Goal: Information Seeking & Learning: Learn about a topic

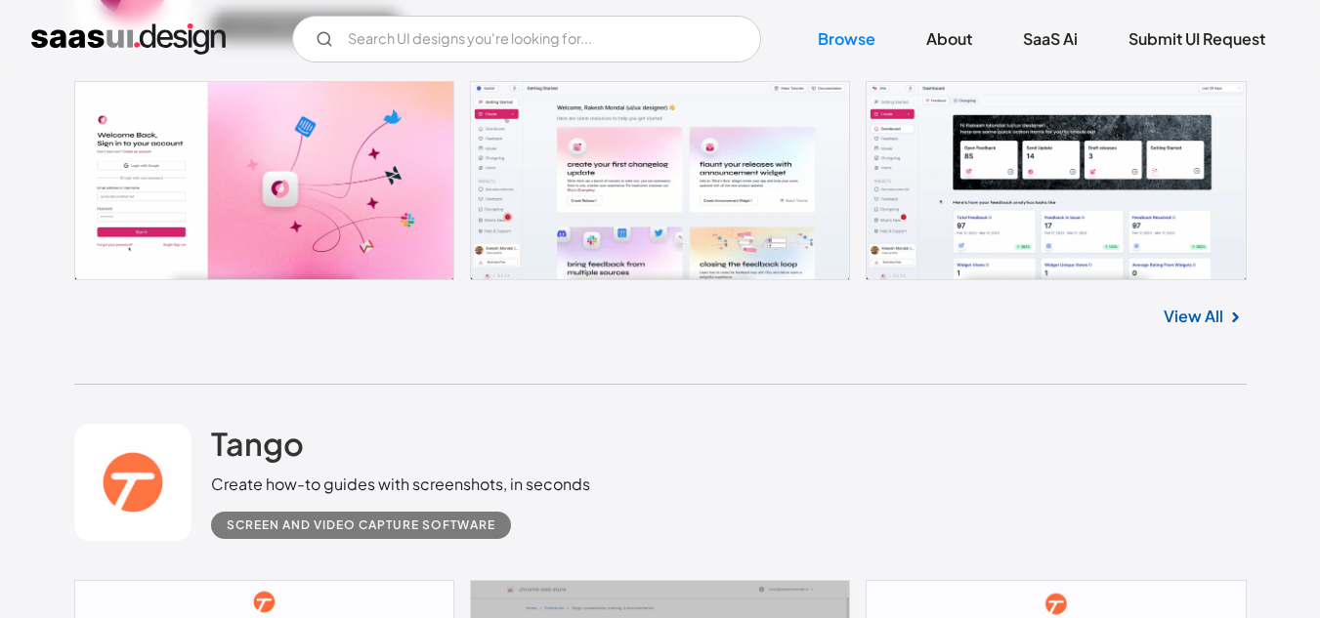
scroll to position [2834, 0]
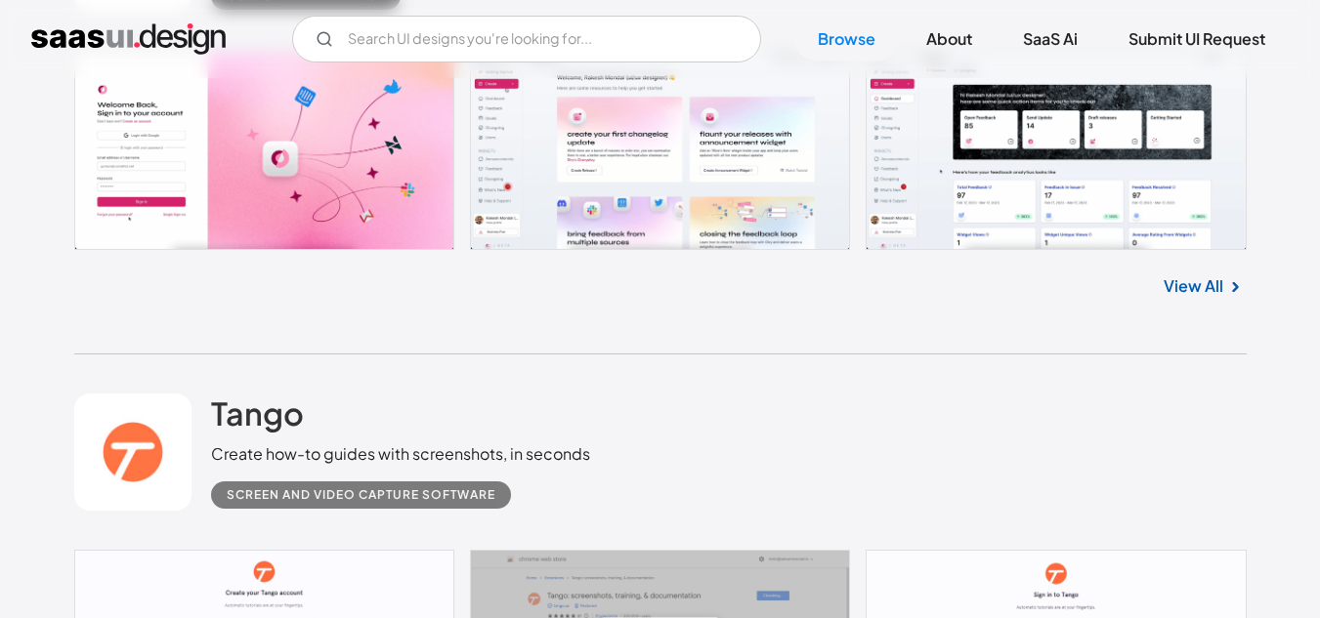
click at [434, 176] on link at bounding box center [660, 150] width 1172 height 199
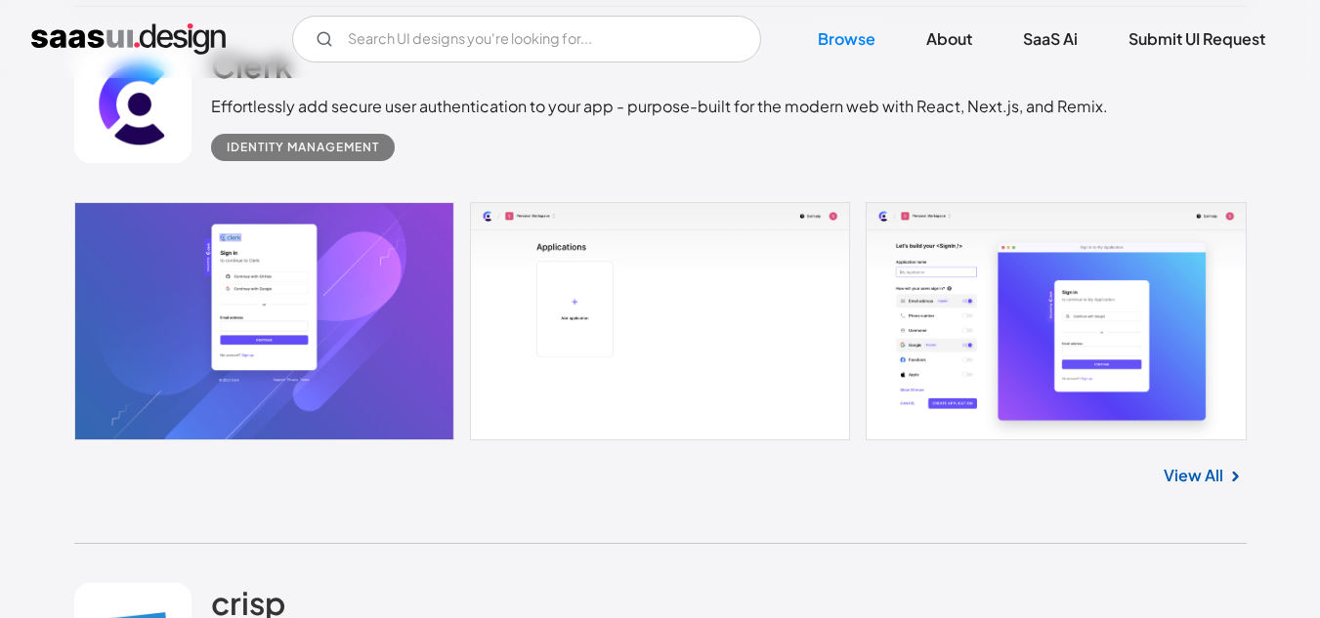
scroll to position [4201, 0]
click at [350, 235] on link at bounding box center [660, 320] width 1172 height 238
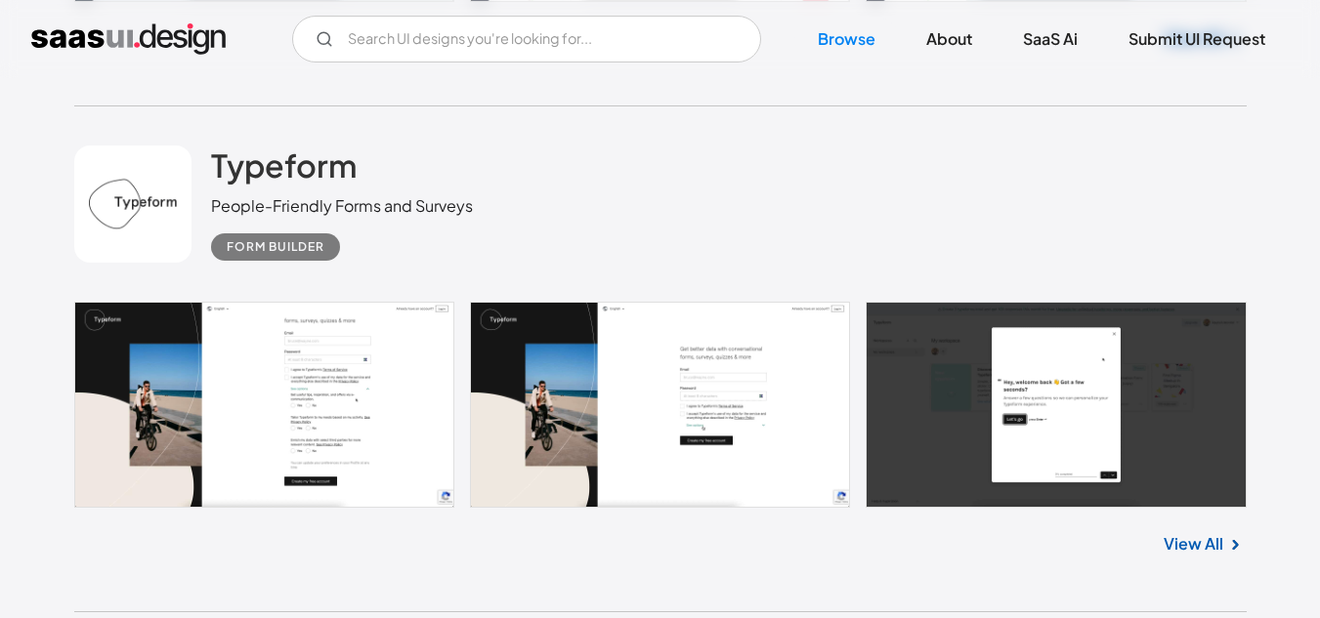
scroll to position [5179, 0]
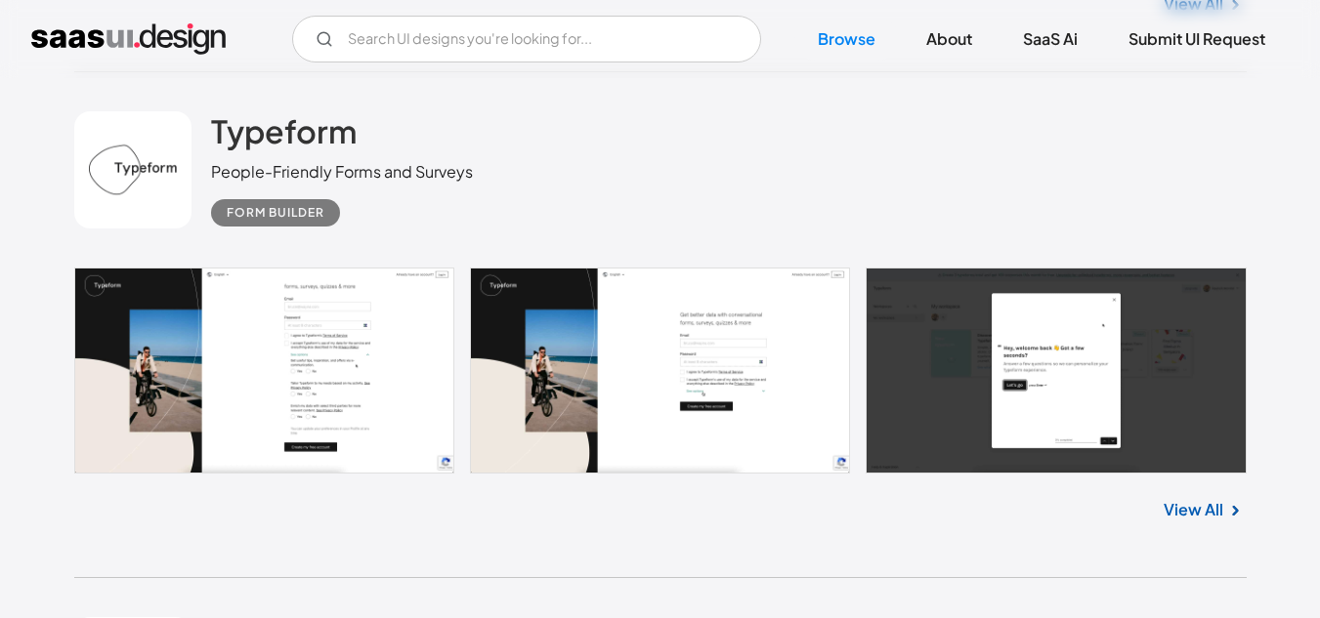
click at [237, 351] on link at bounding box center [660, 371] width 1172 height 206
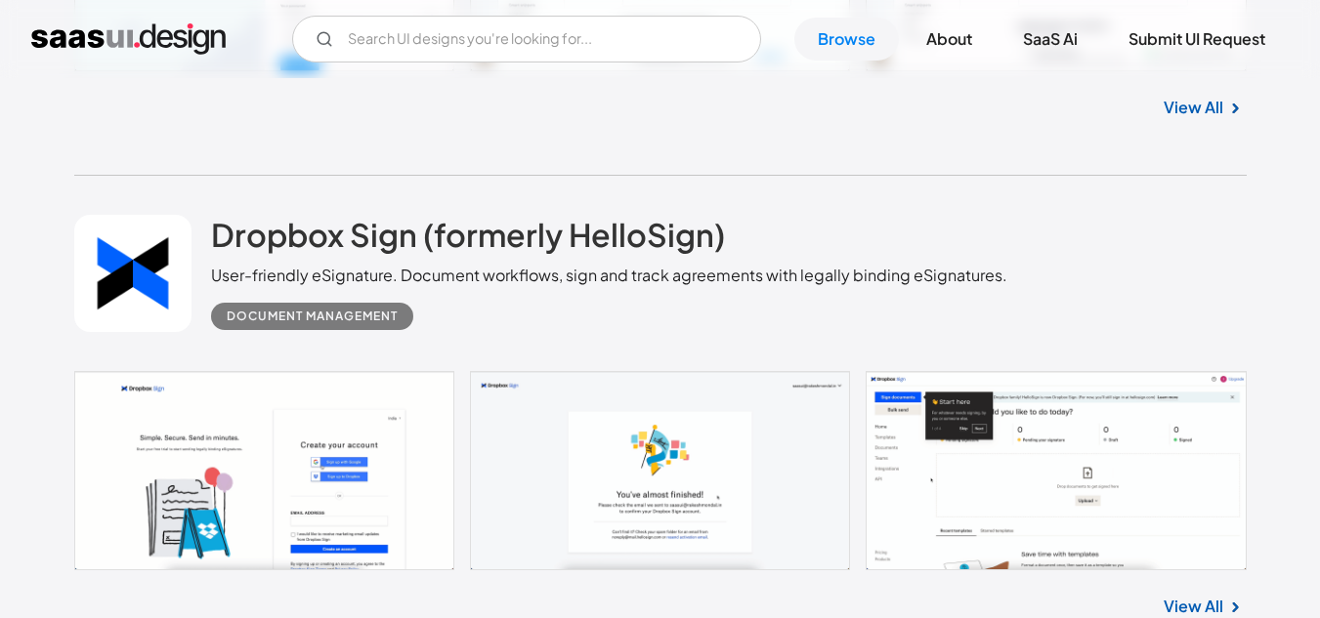
scroll to position [16513, 0]
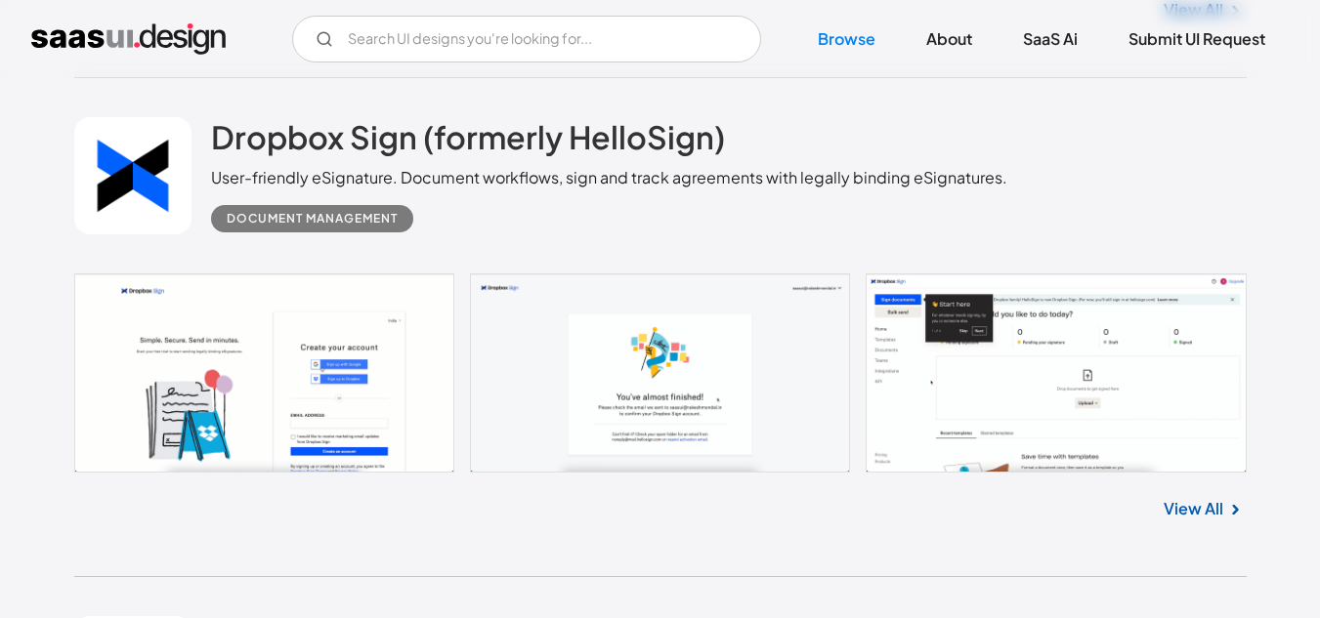
click at [227, 349] on link at bounding box center [660, 373] width 1172 height 199
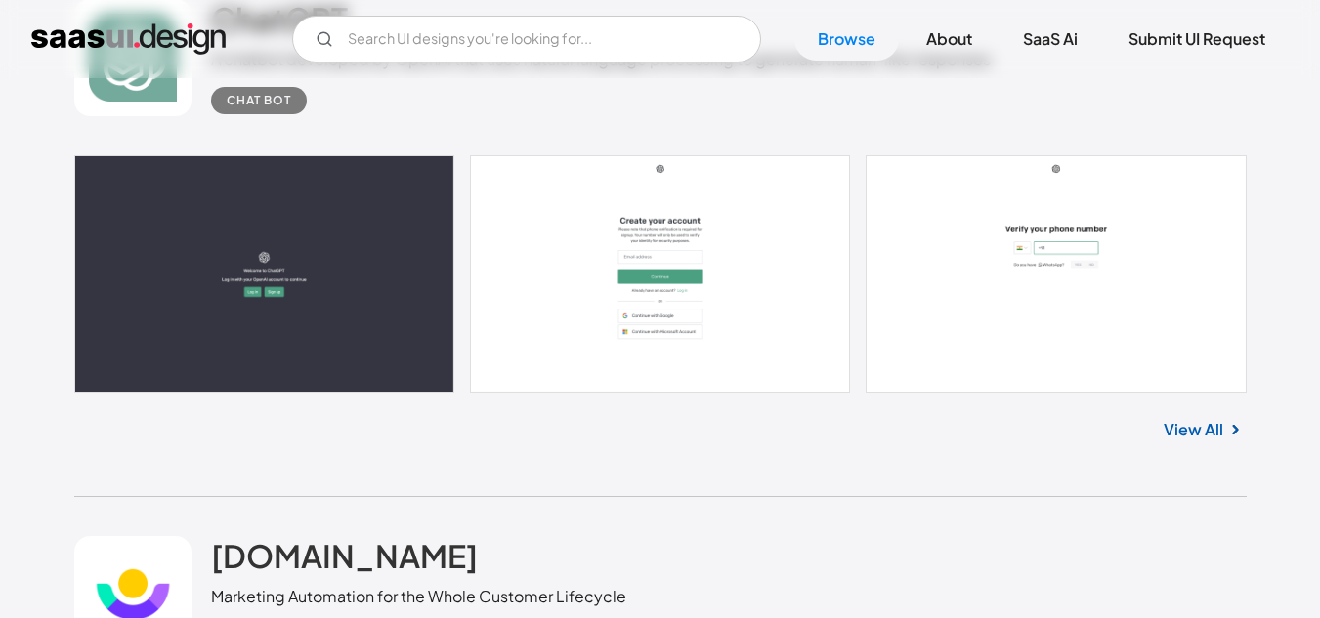
scroll to position [17197, 0]
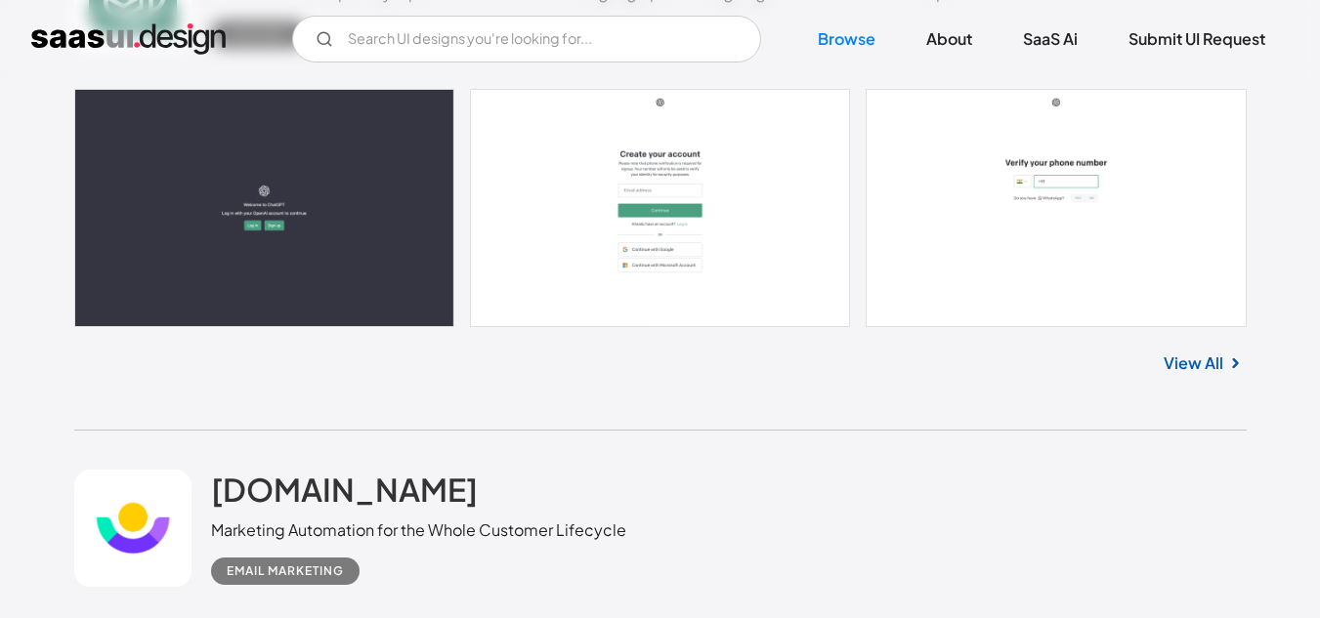
click at [359, 219] on link at bounding box center [660, 208] width 1172 height 238
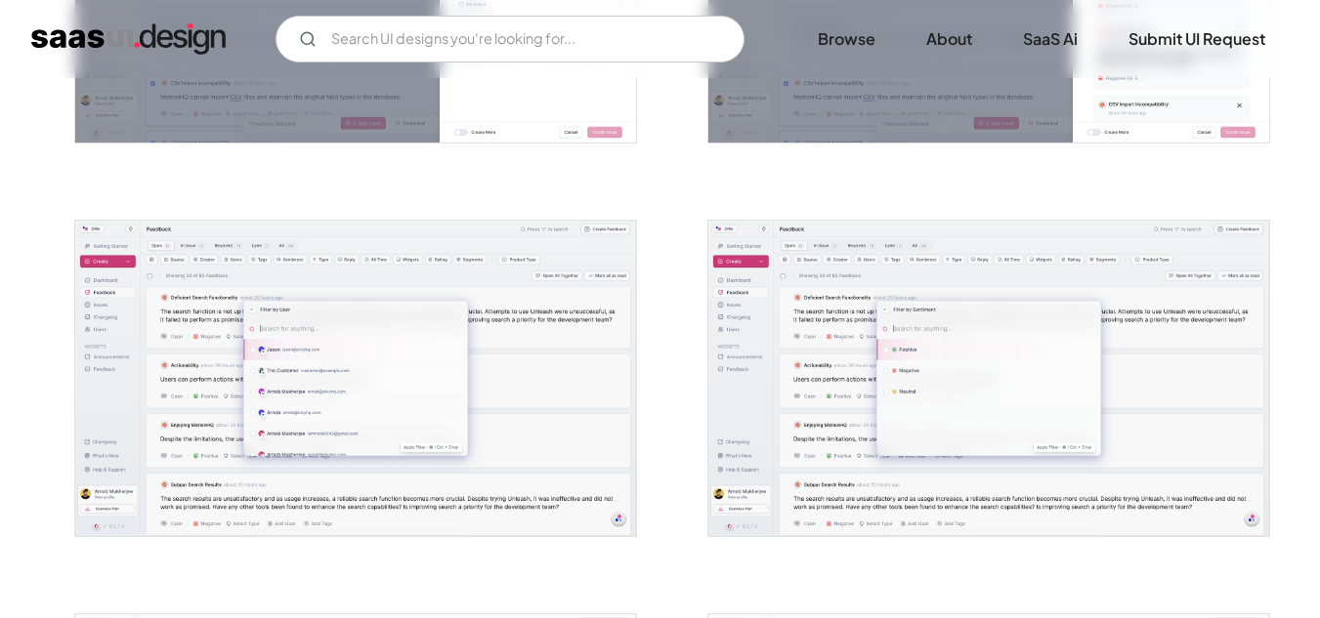
scroll to position [2736, 0]
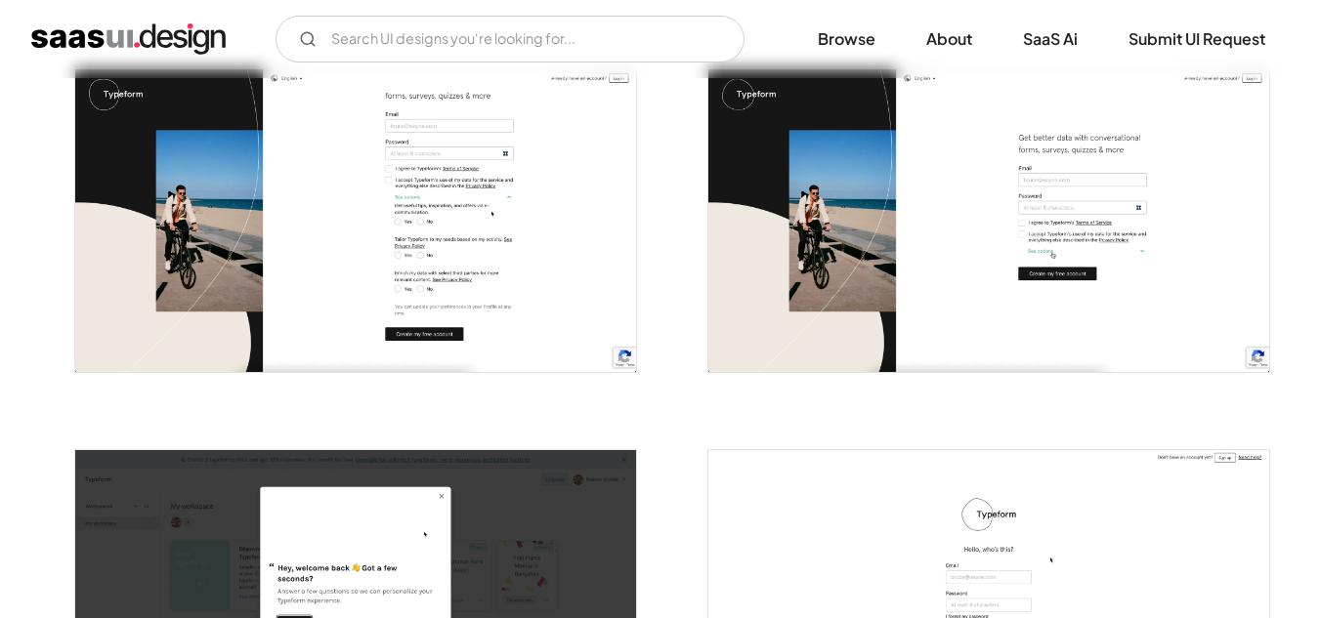
scroll to position [391, 0]
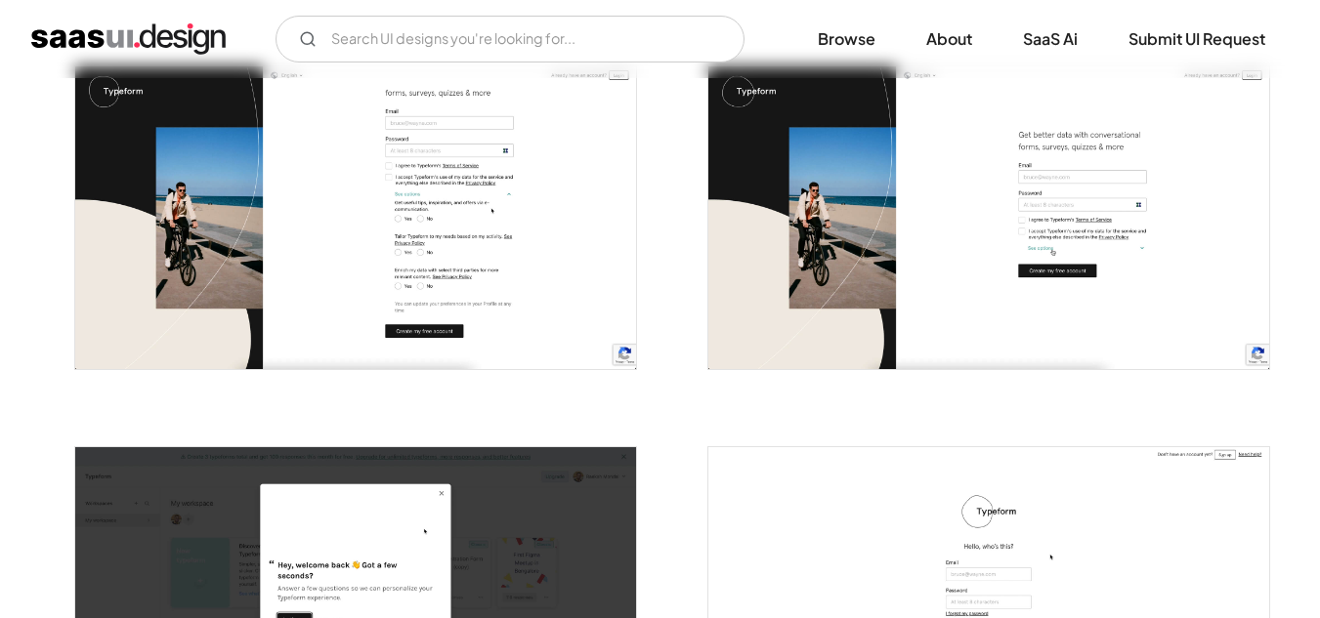
click at [539, 269] on img "open lightbox" at bounding box center [355, 217] width 561 height 303
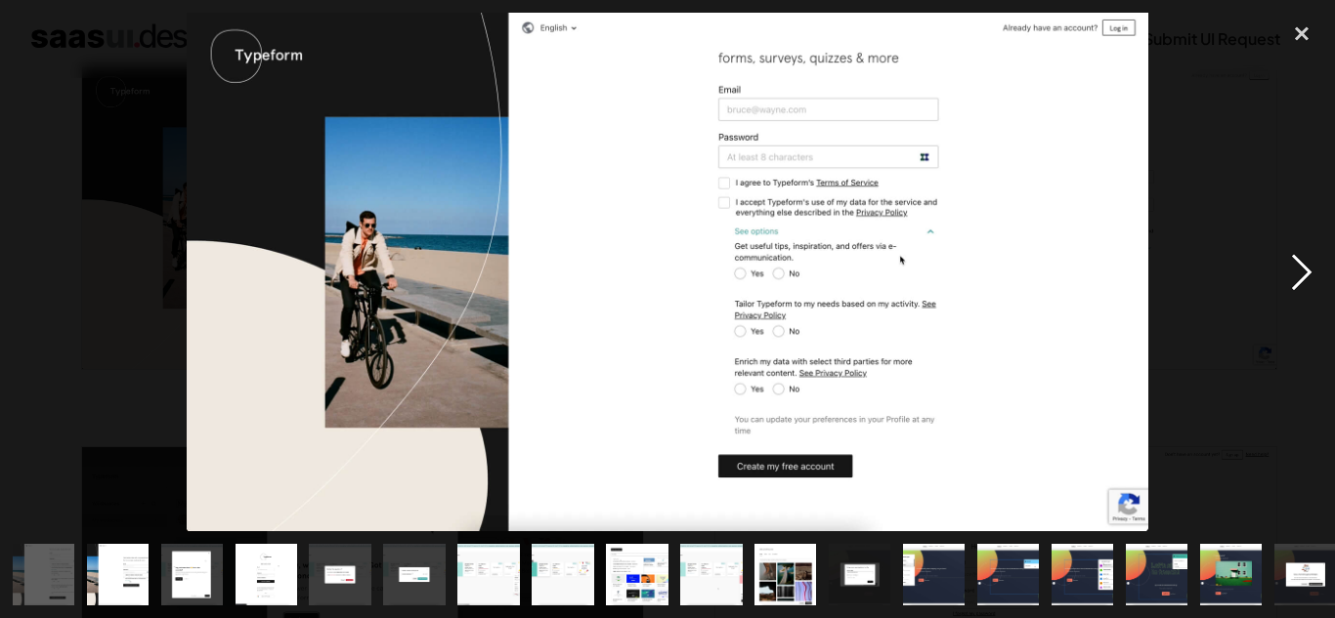
click at [1298, 294] on div "next image" at bounding box center [1301, 273] width 66 height 520
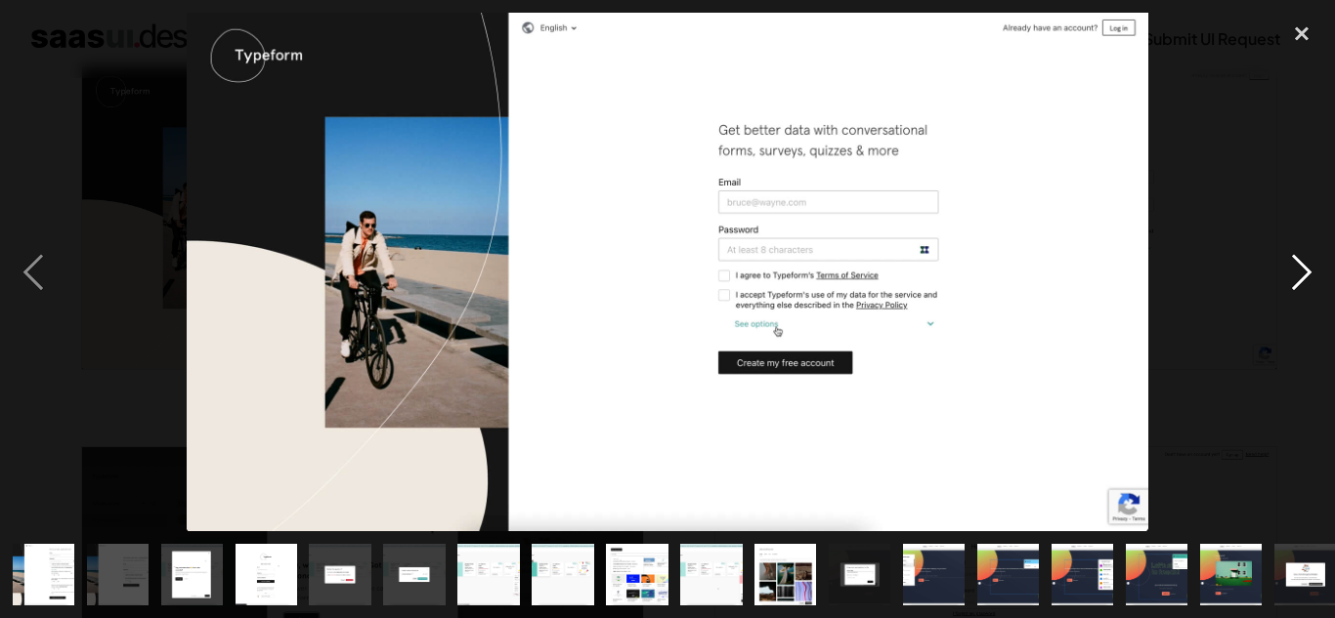
click at [1296, 292] on div "next image" at bounding box center [1301, 273] width 66 height 520
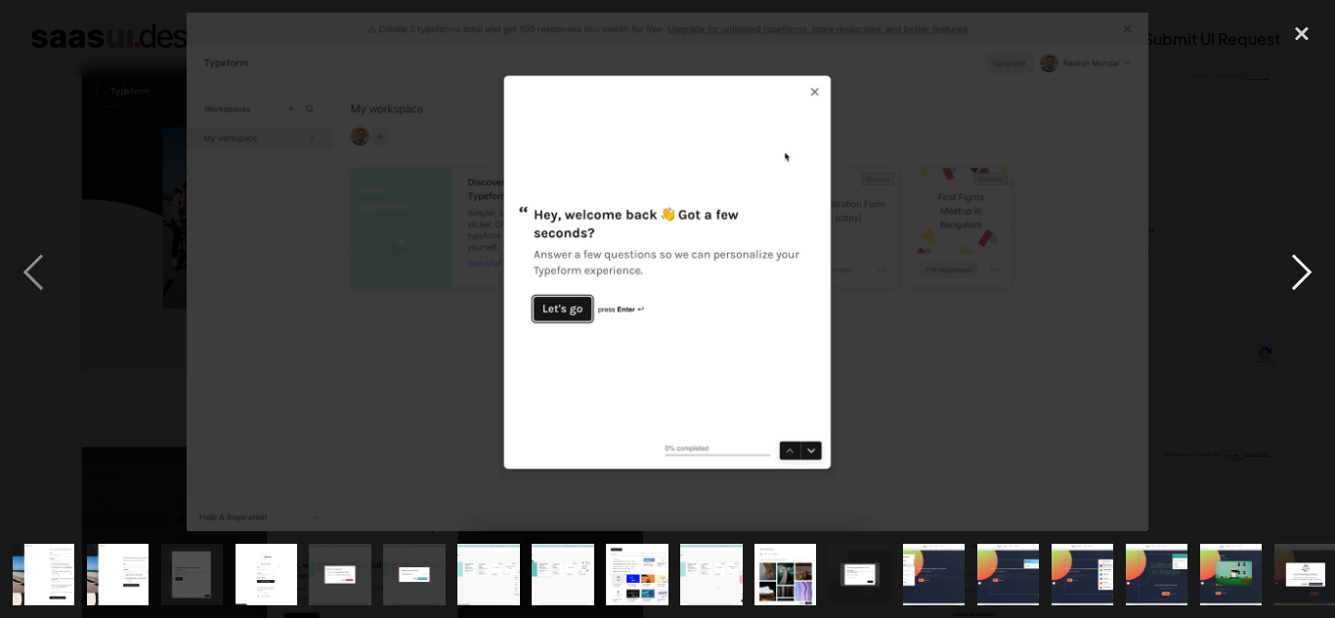
click at [1283, 269] on div "next image" at bounding box center [1301, 273] width 66 height 520
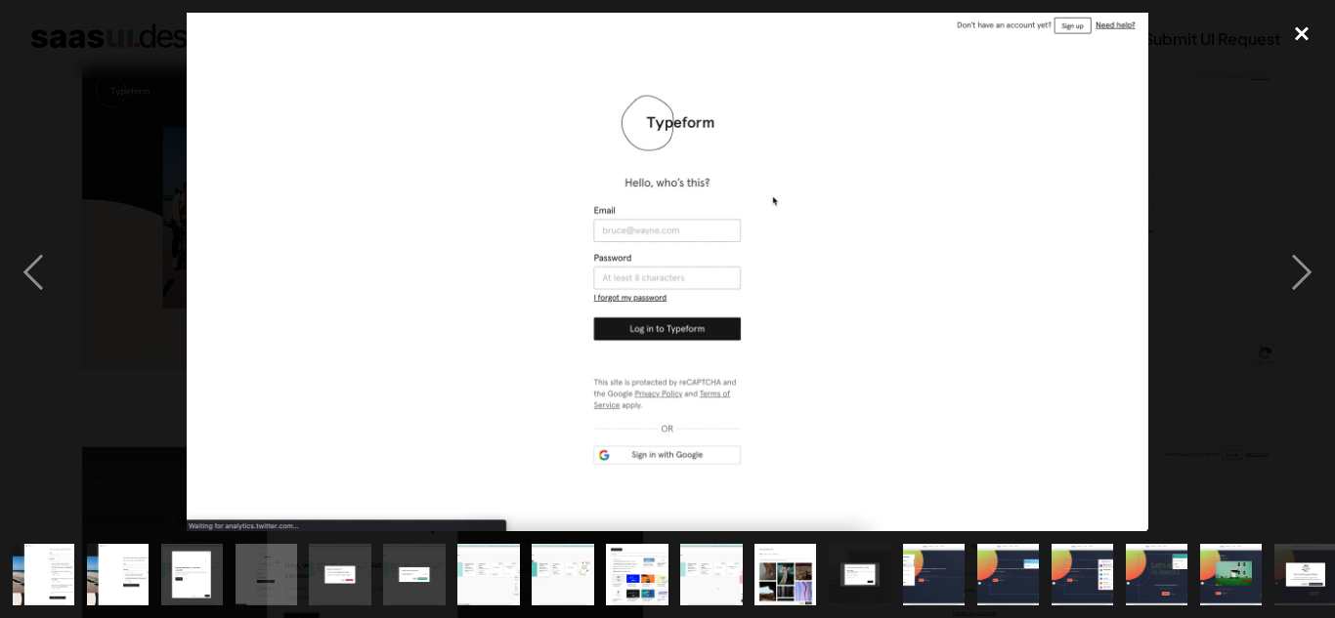
click at [1305, 41] on div "close lightbox" at bounding box center [1301, 34] width 66 height 43
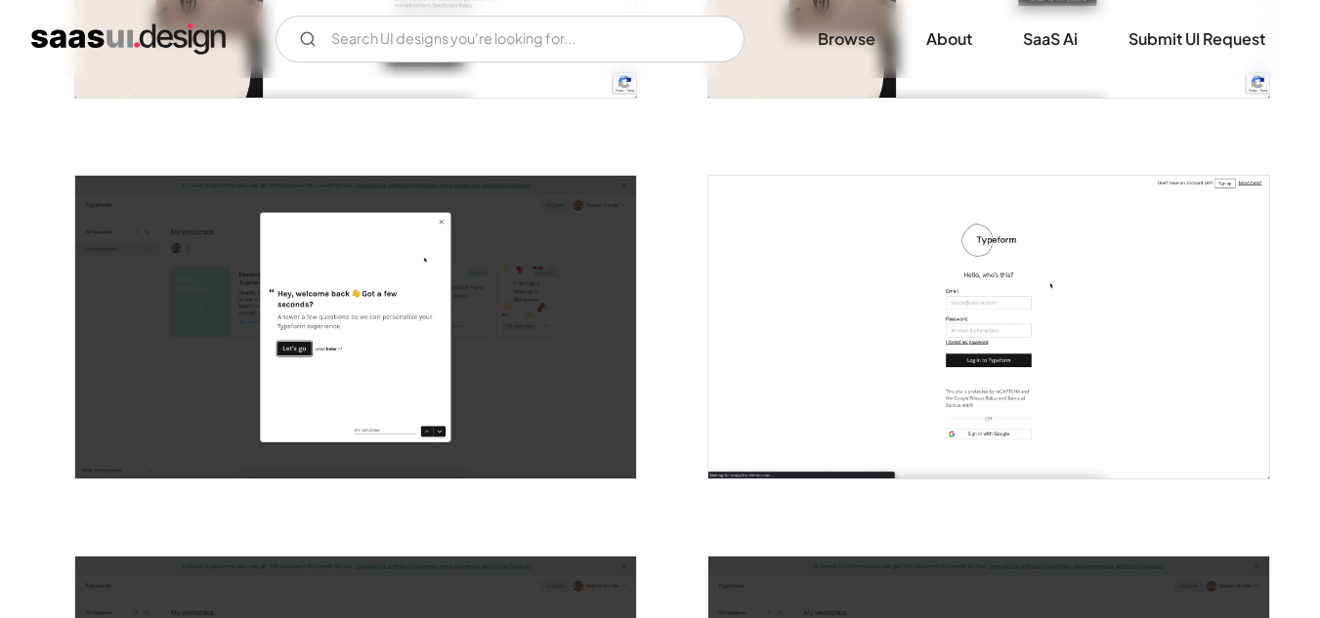
scroll to position [684, 0]
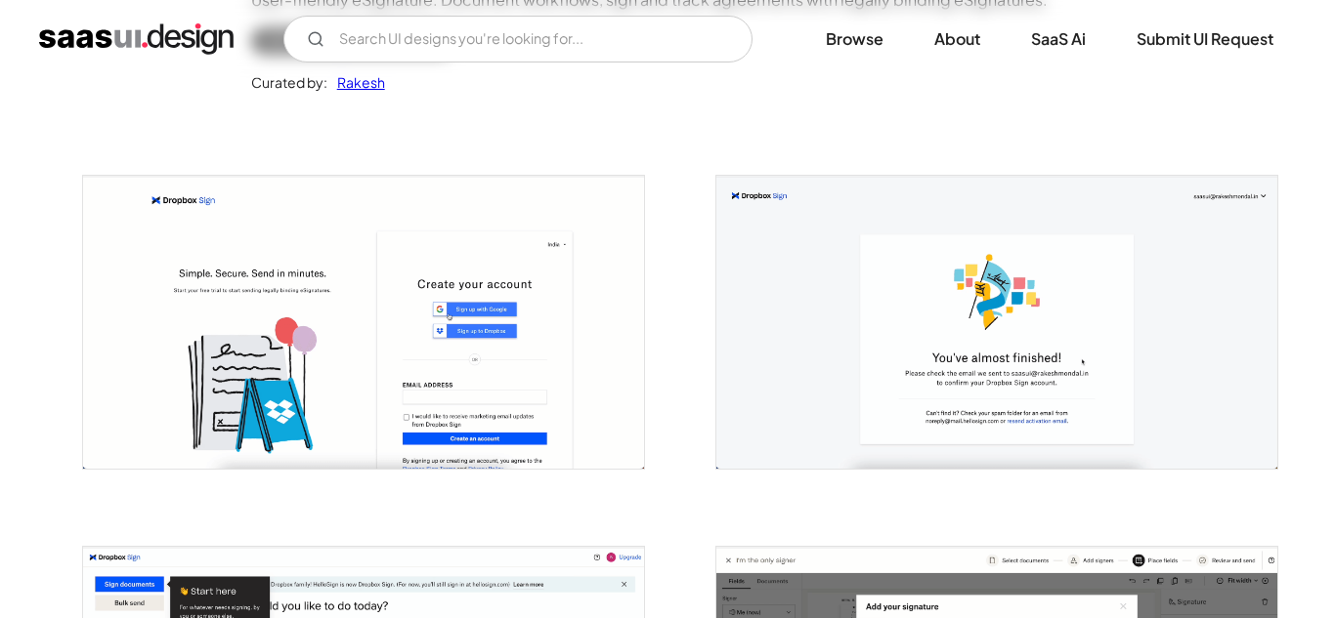
scroll to position [391, 0]
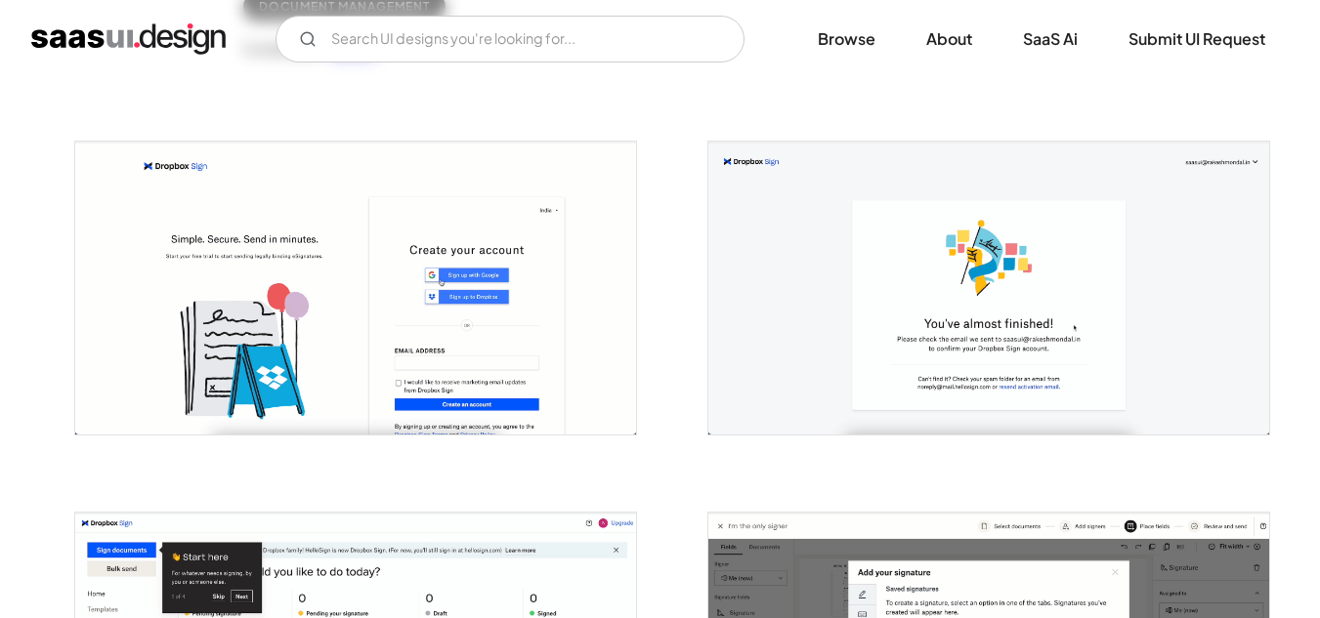
click at [576, 290] on img "open lightbox" at bounding box center [355, 288] width 561 height 293
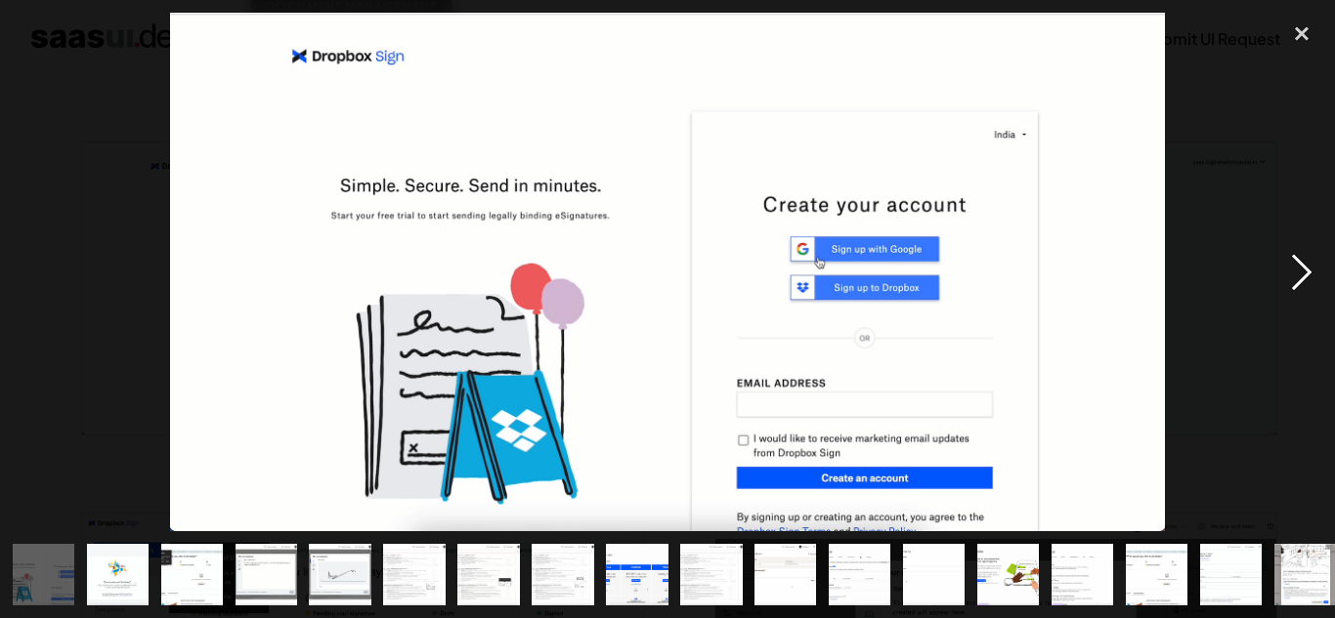
click at [1310, 271] on div "next image" at bounding box center [1301, 273] width 66 height 520
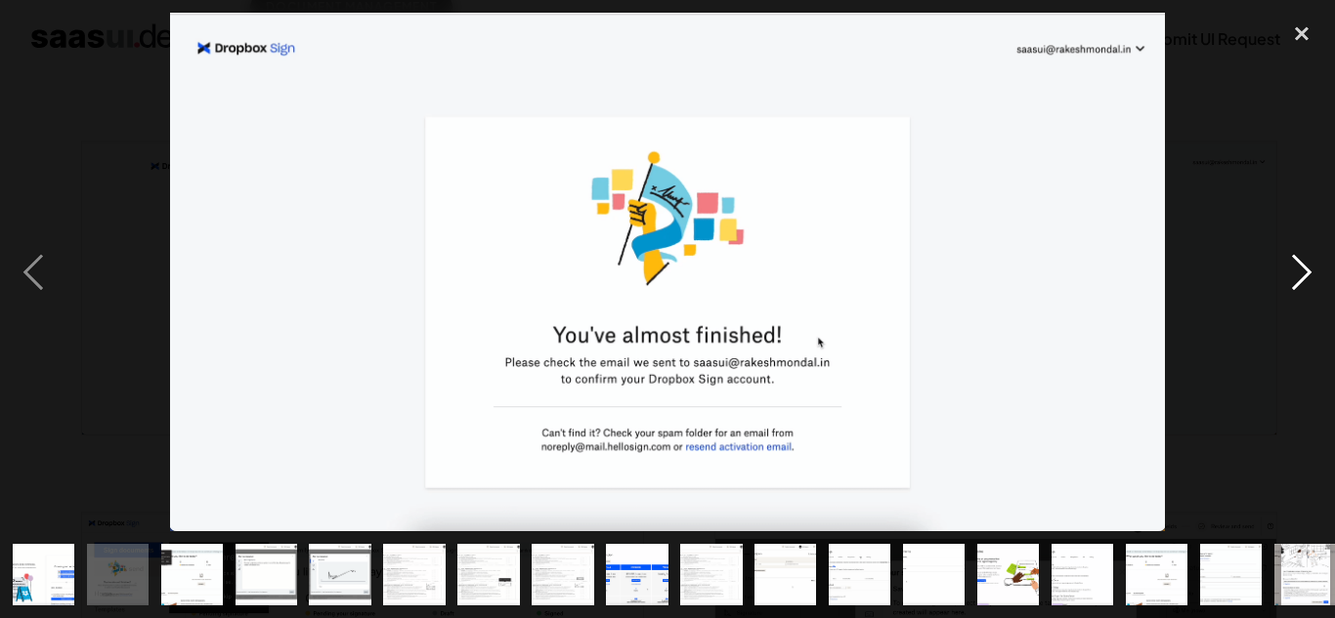
click at [1302, 266] on div "next image" at bounding box center [1301, 273] width 66 height 520
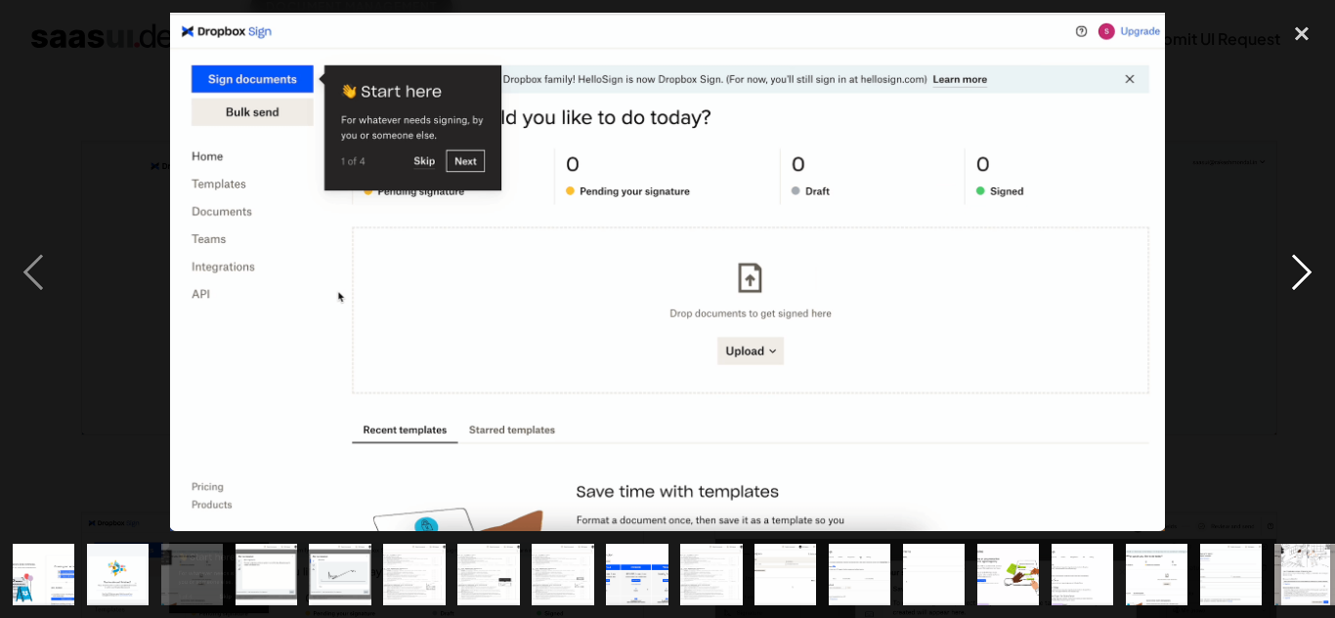
click at [1302, 266] on div "next image" at bounding box center [1301, 273] width 66 height 520
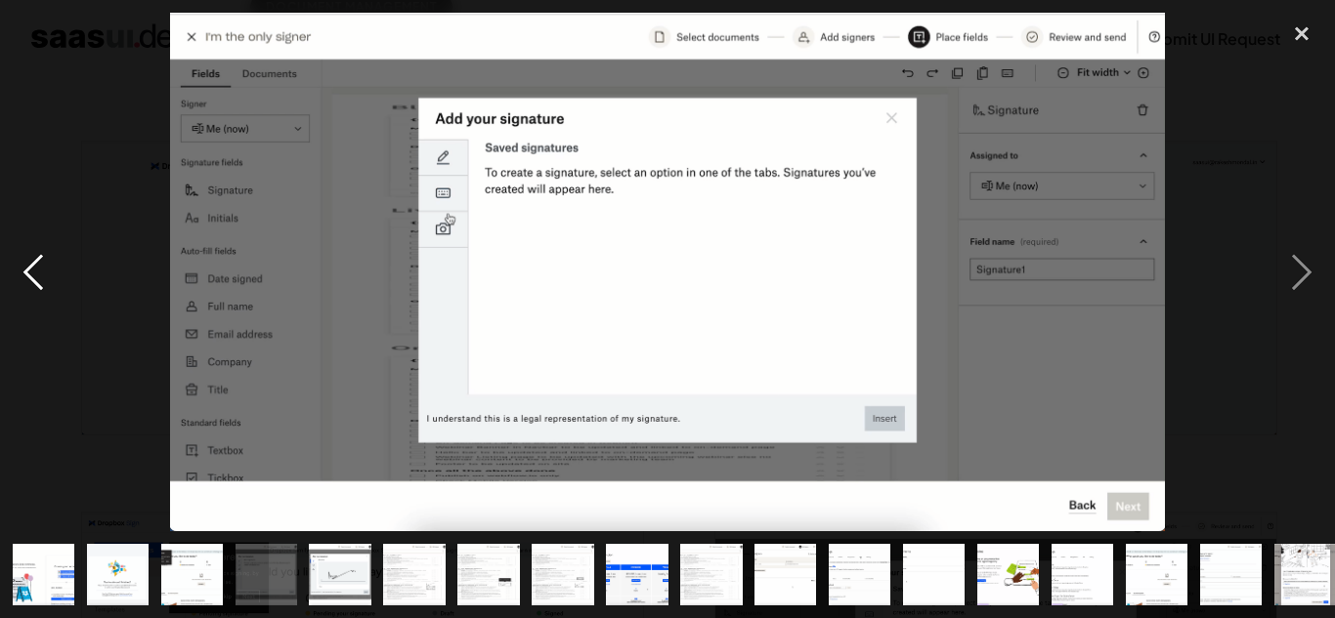
click at [19, 268] on div "previous image" at bounding box center [33, 273] width 66 height 520
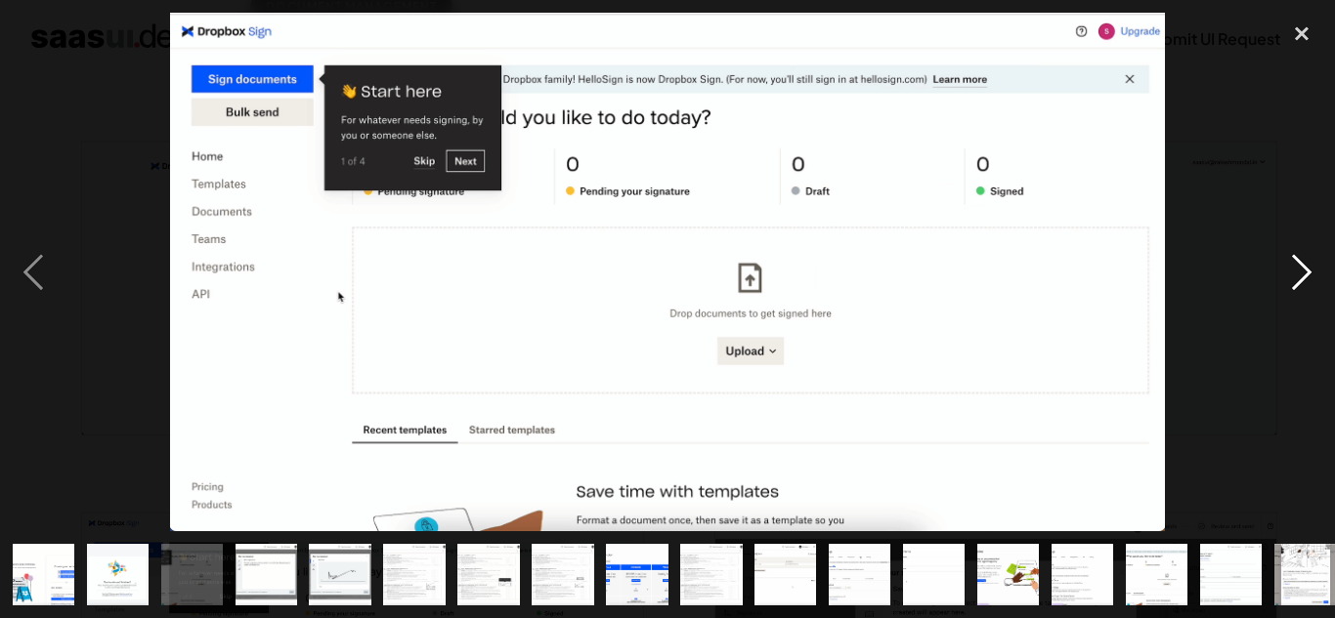
click at [1286, 249] on div "next image" at bounding box center [1301, 273] width 66 height 520
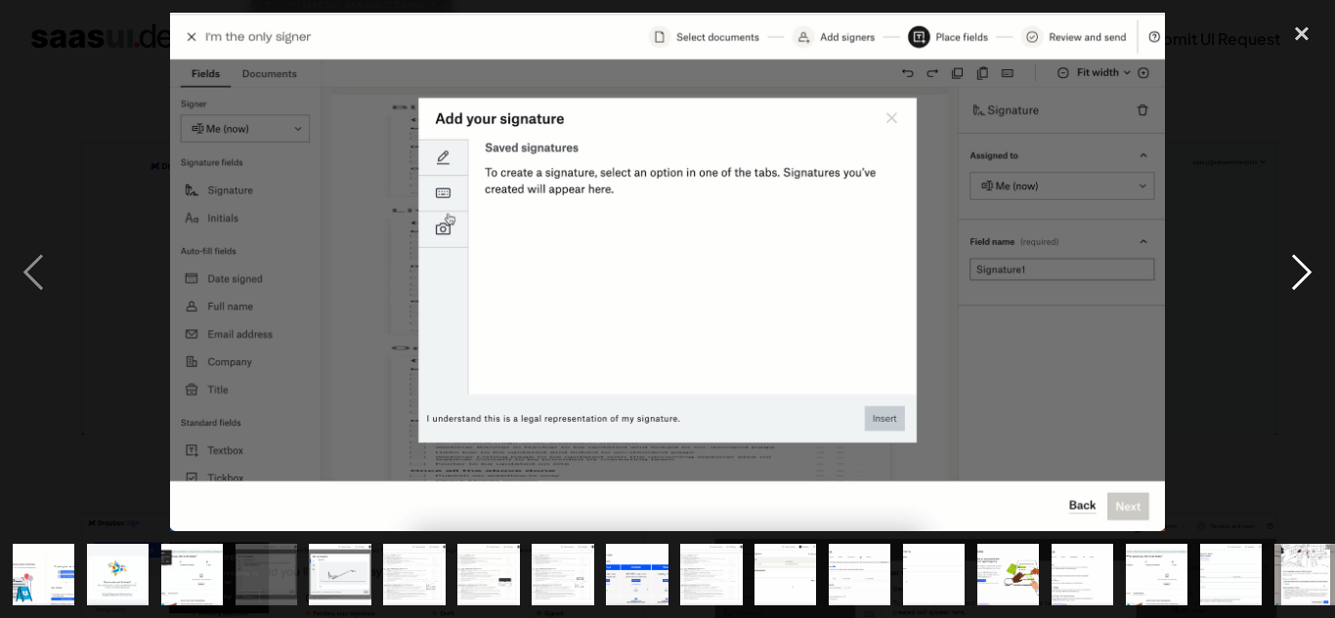
click at [1293, 259] on div "next image" at bounding box center [1301, 273] width 66 height 520
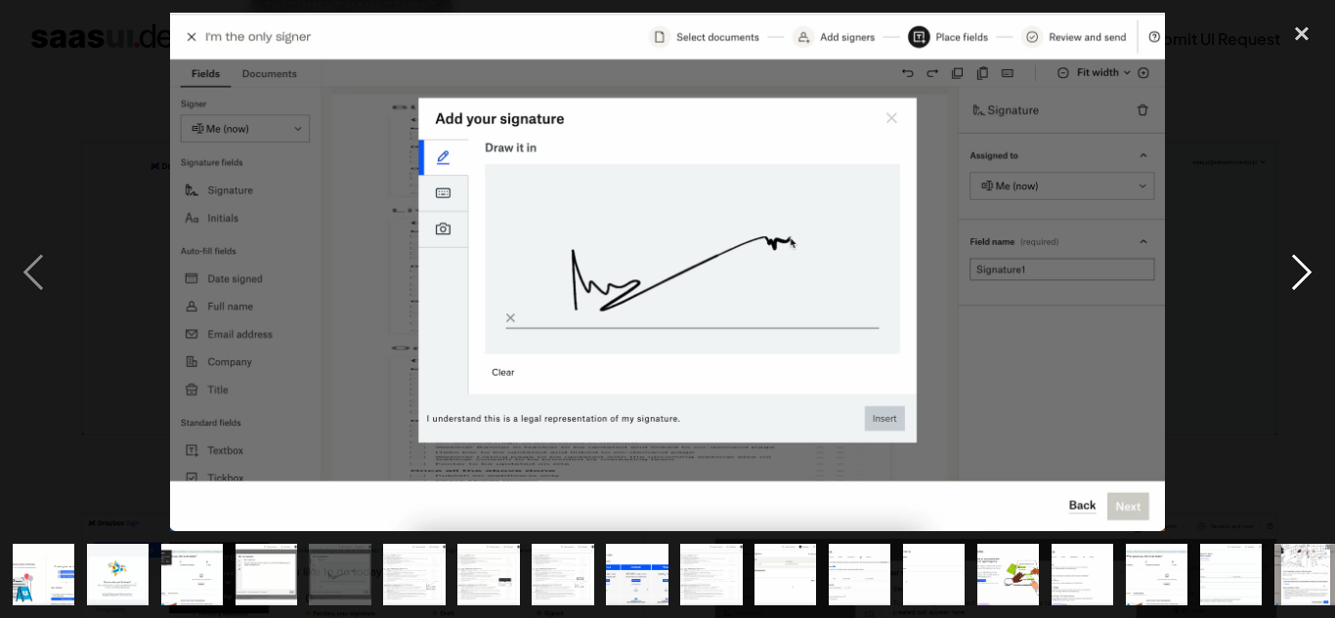
click at [1293, 283] on div "next image" at bounding box center [1301, 273] width 66 height 520
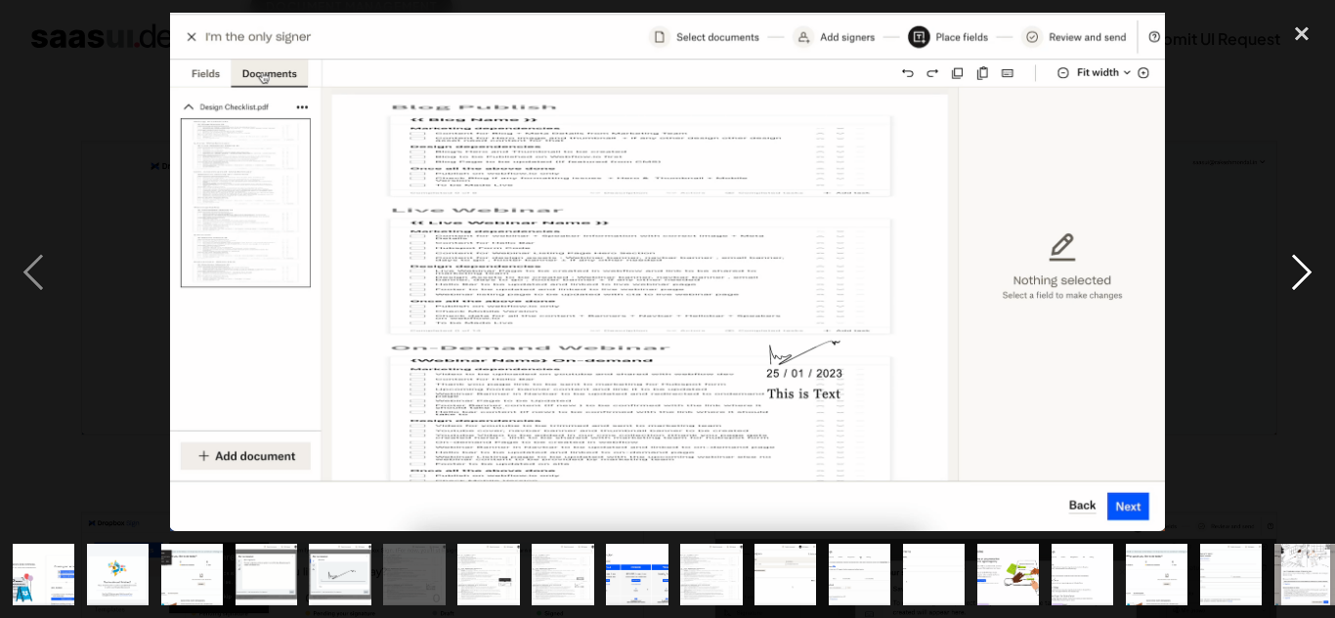
click at [1297, 282] on div "next image" at bounding box center [1301, 273] width 66 height 520
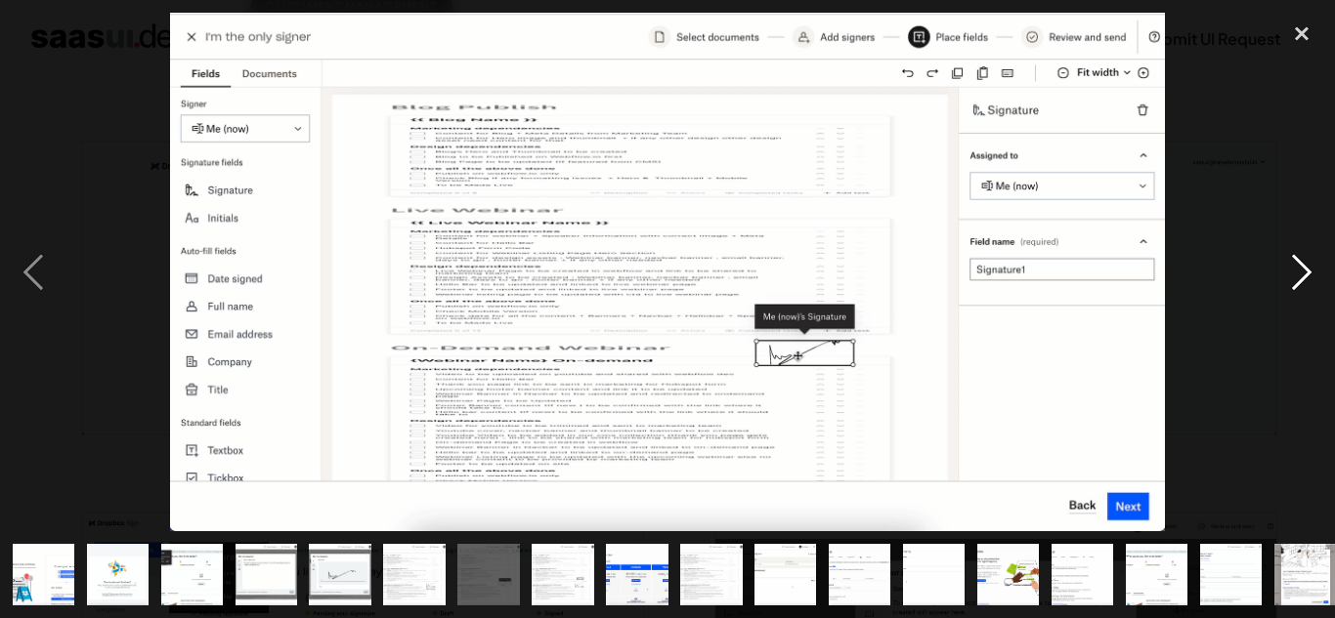
click at [1297, 282] on div "next image" at bounding box center [1301, 273] width 66 height 520
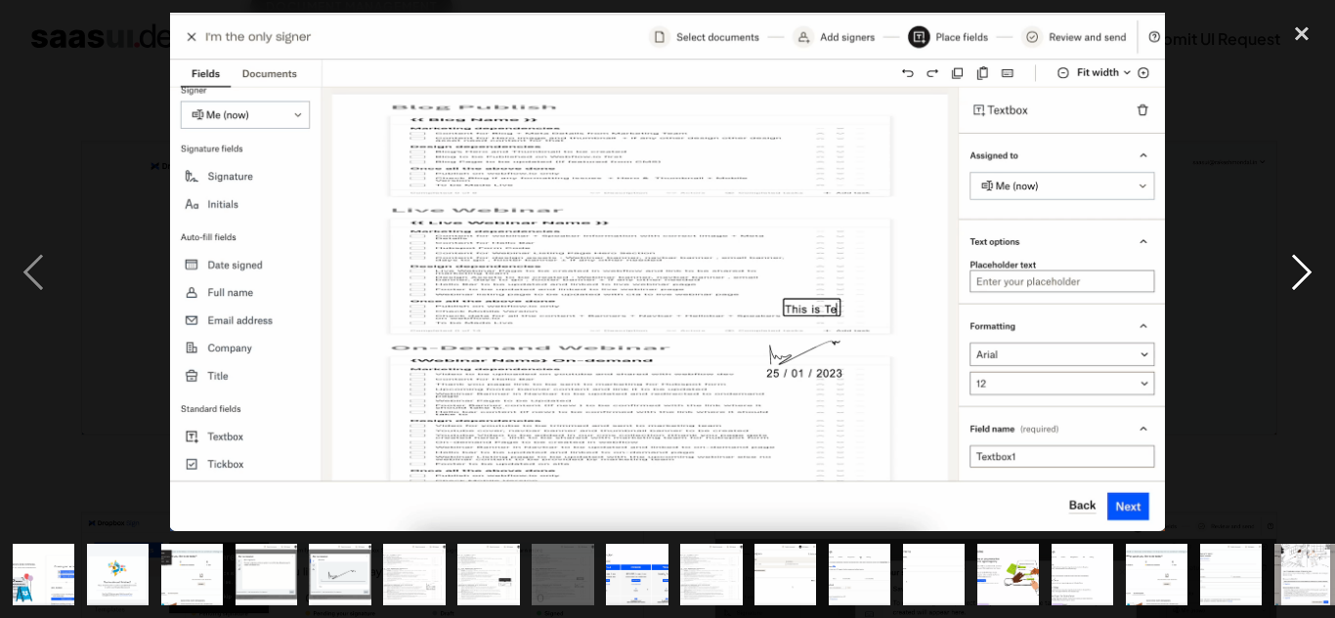
click at [1297, 282] on div "next image" at bounding box center [1301, 273] width 66 height 520
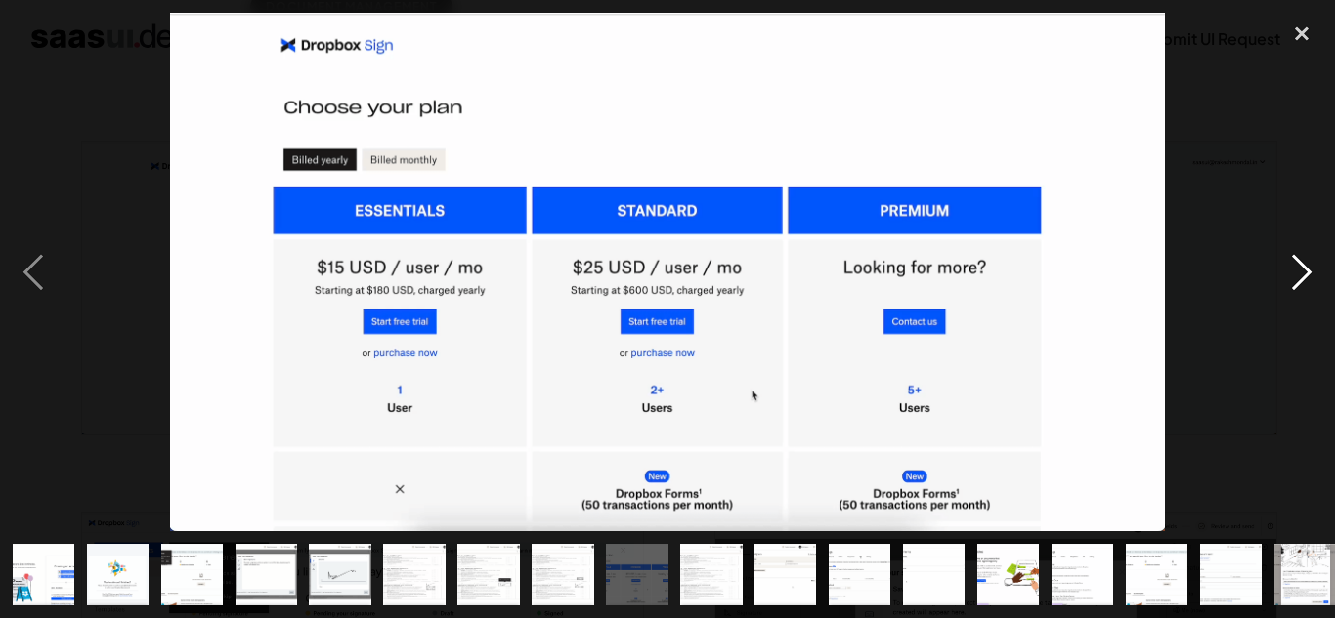
click at [1297, 282] on div "next image" at bounding box center [1301, 273] width 66 height 520
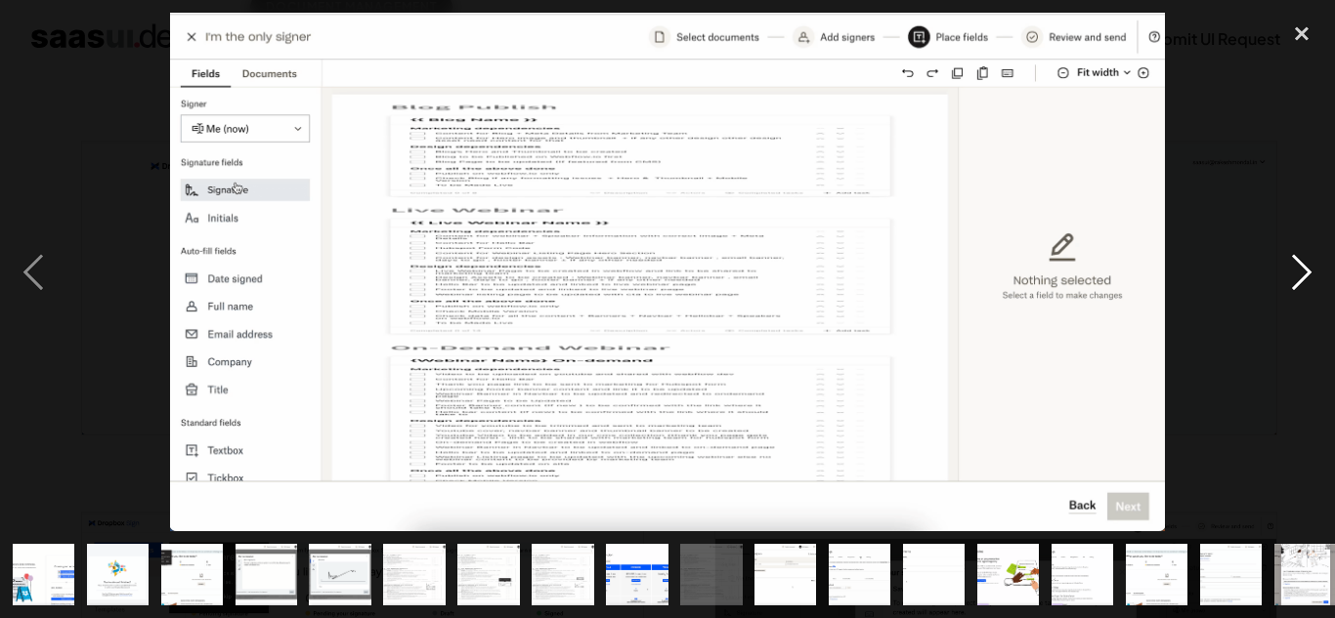
click at [1297, 282] on div "next image" at bounding box center [1301, 273] width 66 height 520
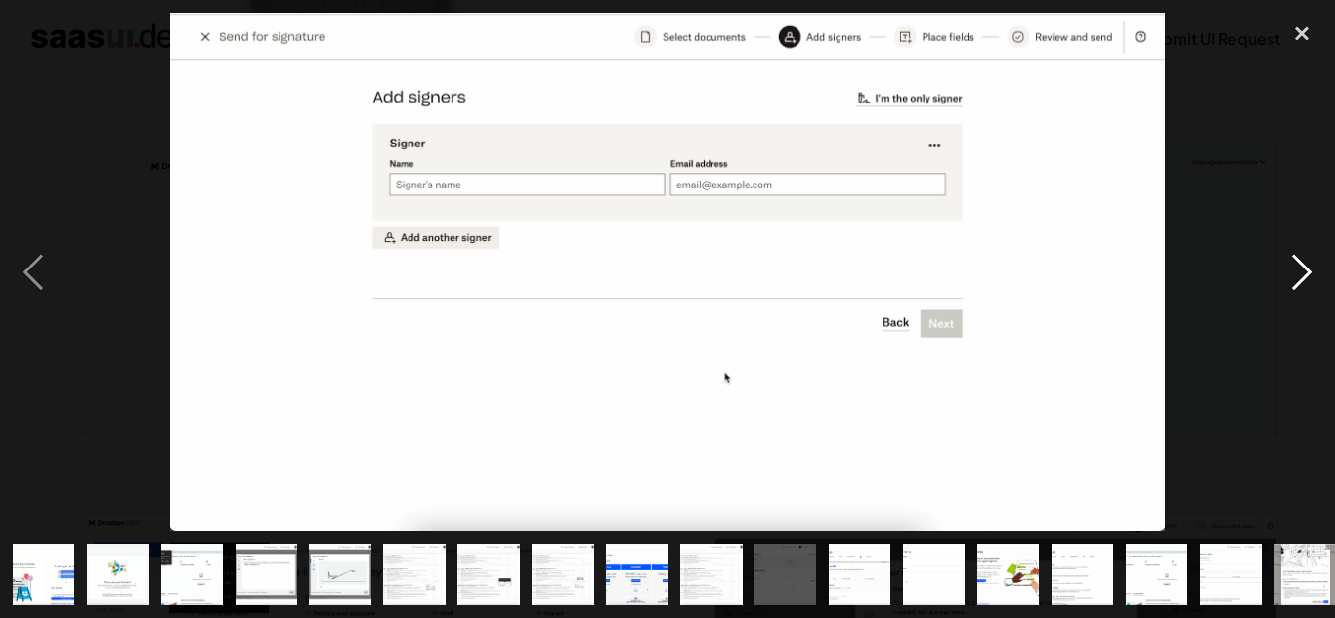
click at [1297, 282] on div "next image" at bounding box center [1301, 273] width 66 height 520
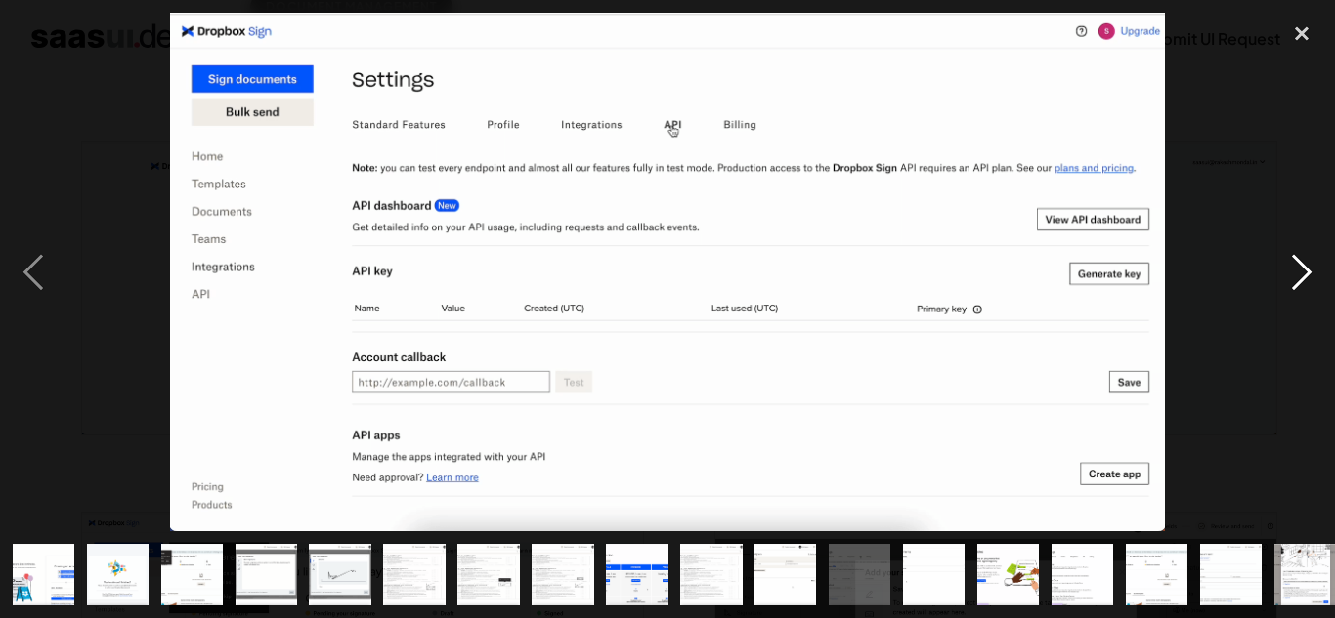
click at [1297, 282] on div "next image" at bounding box center [1301, 273] width 66 height 520
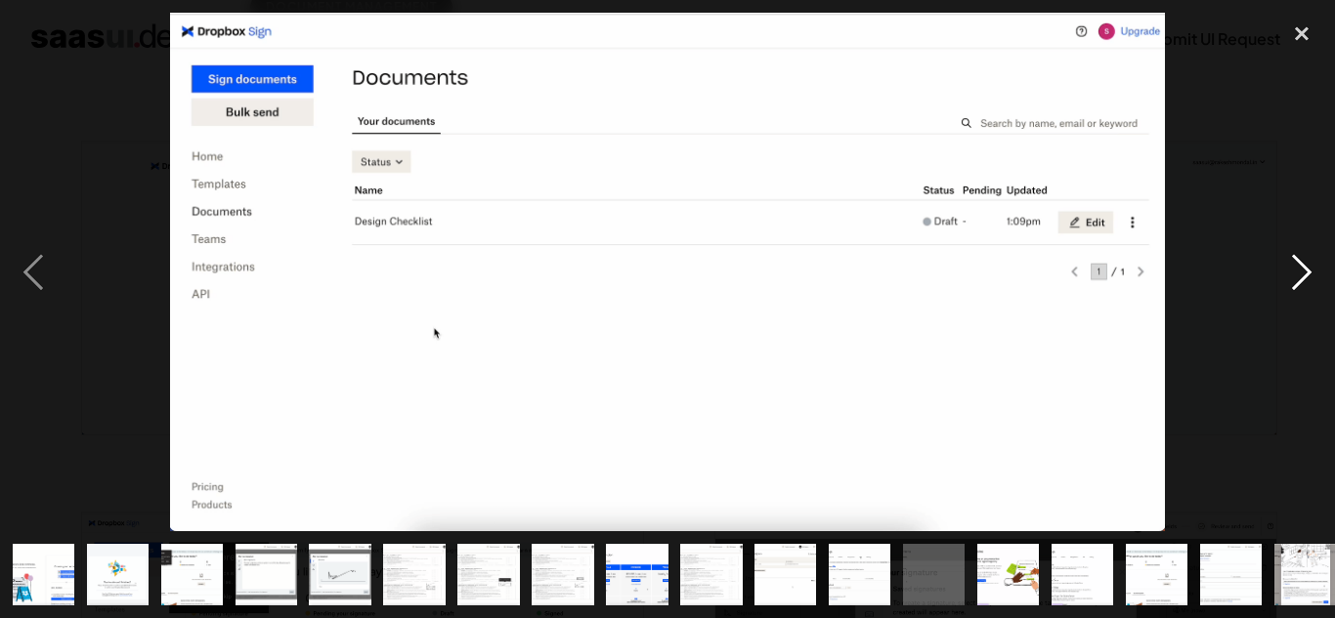
click at [1297, 282] on div "next image" at bounding box center [1301, 273] width 66 height 520
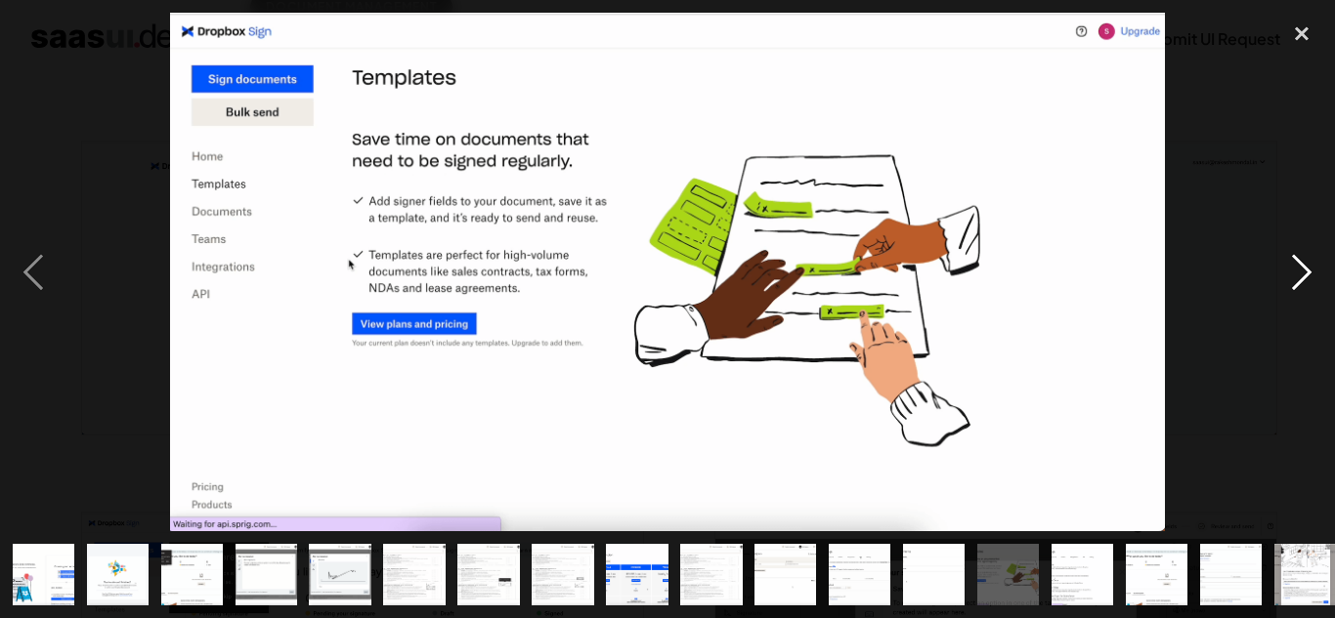
click at [1297, 282] on div "next image" at bounding box center [1301, 273] width 66 height 520
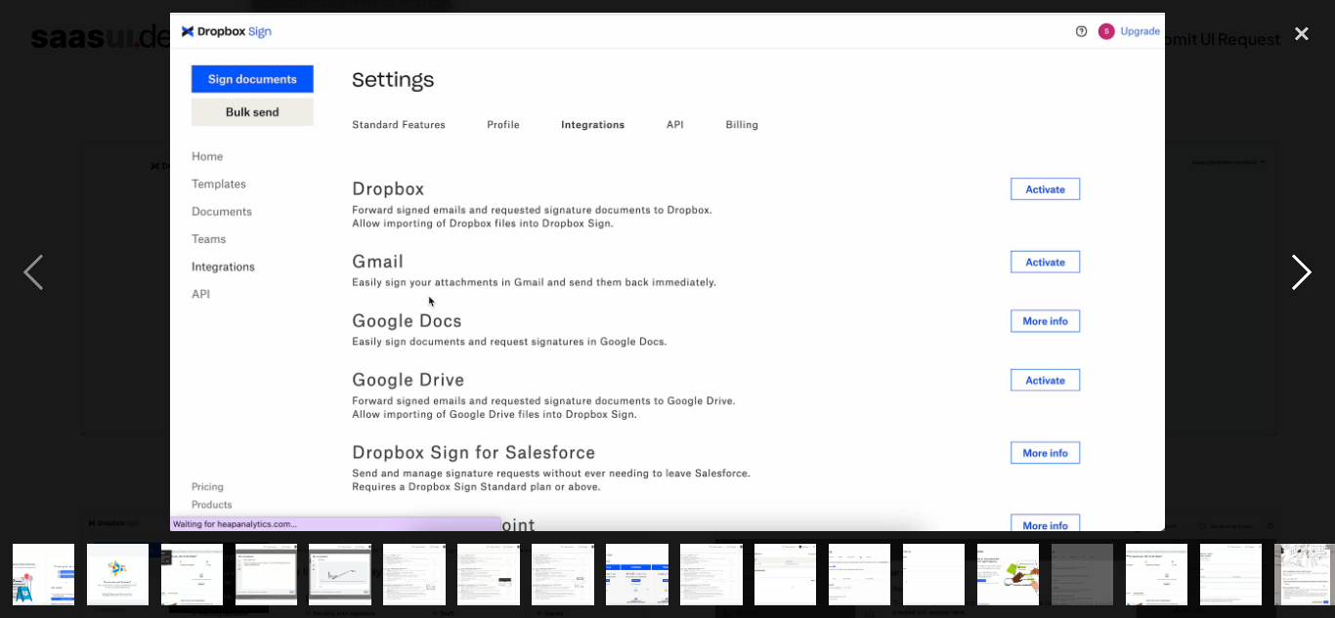
click at [1297, 281] on div "next image" at bounding box center [1301, 273] width 66 height 520
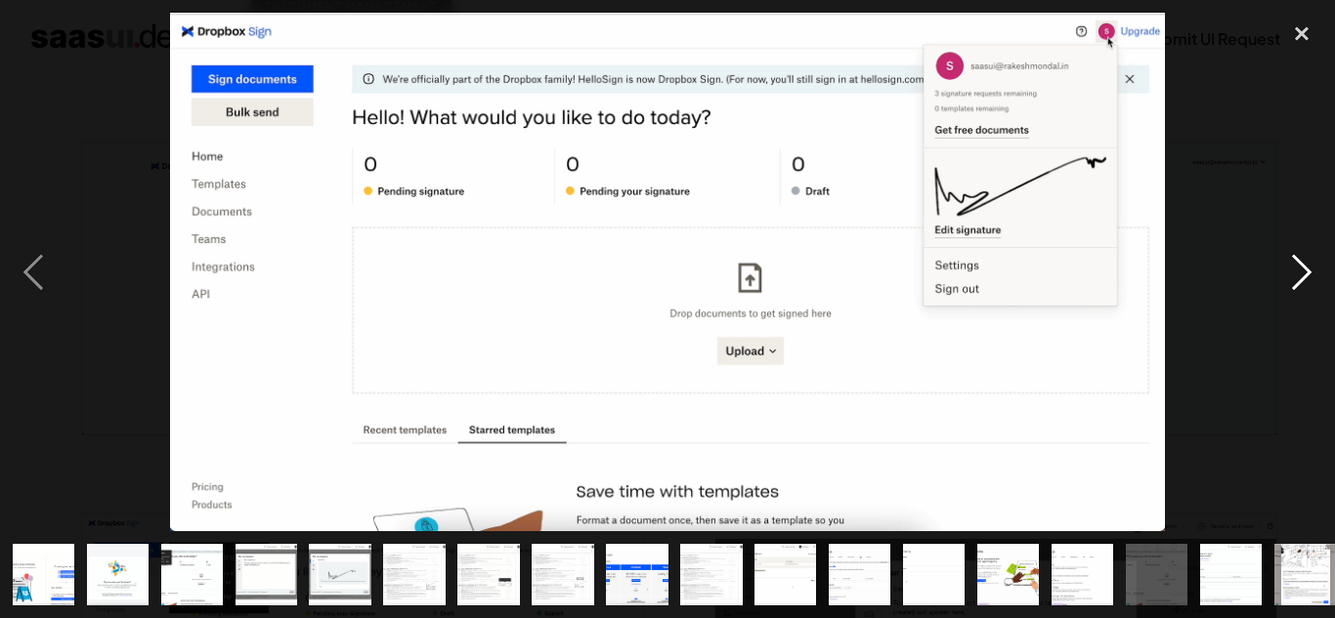
click at [1297, 281] on div "next image" at bounding box center [1301, 273] width 66 height 520
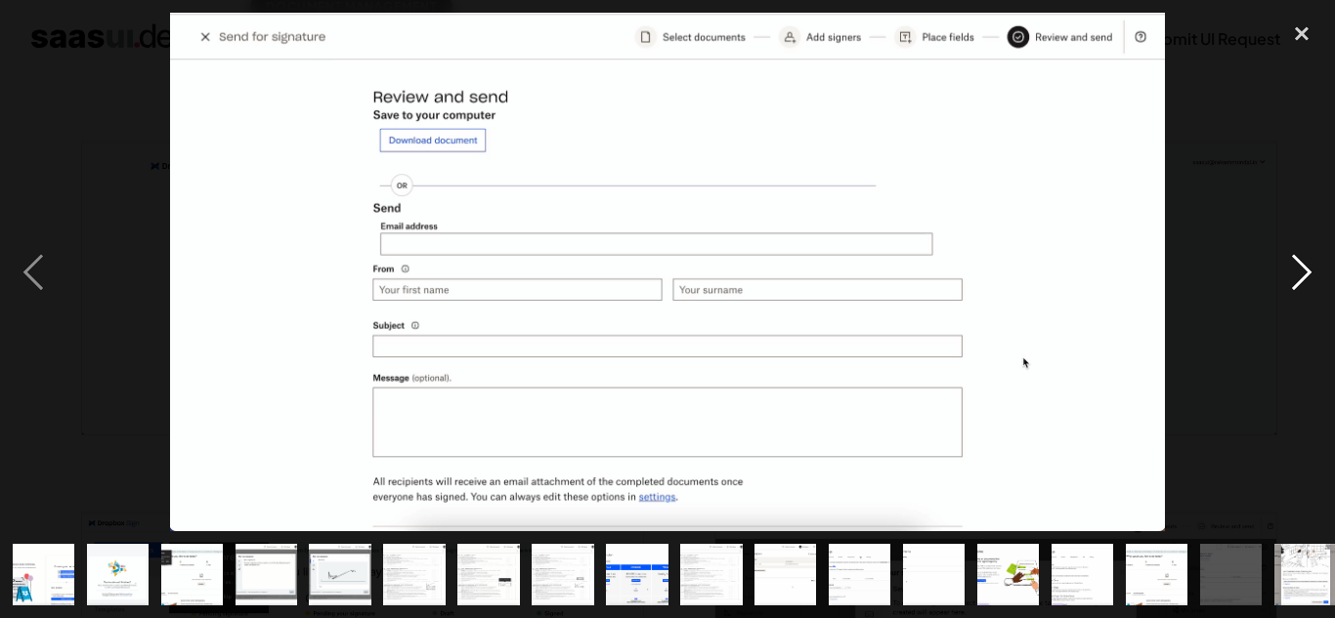
click at [1297, 281] on div "next image" at bounding box center [1301, 273] width 66 height 520
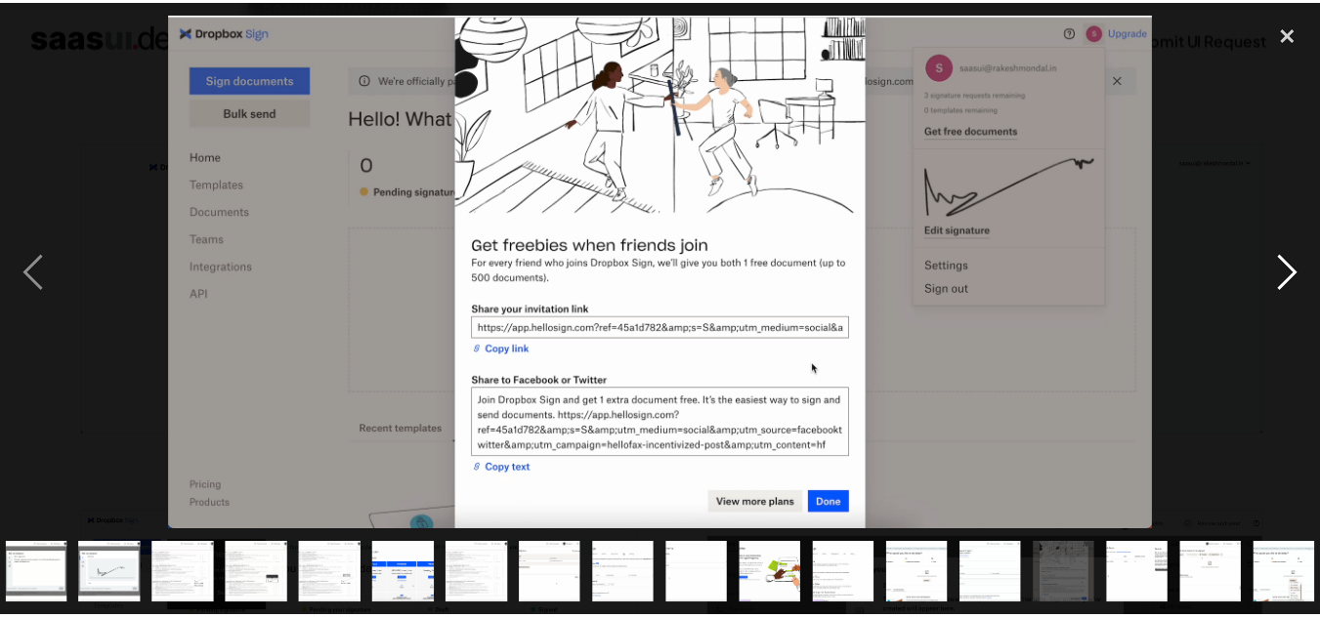
scroll to position [0, 236]
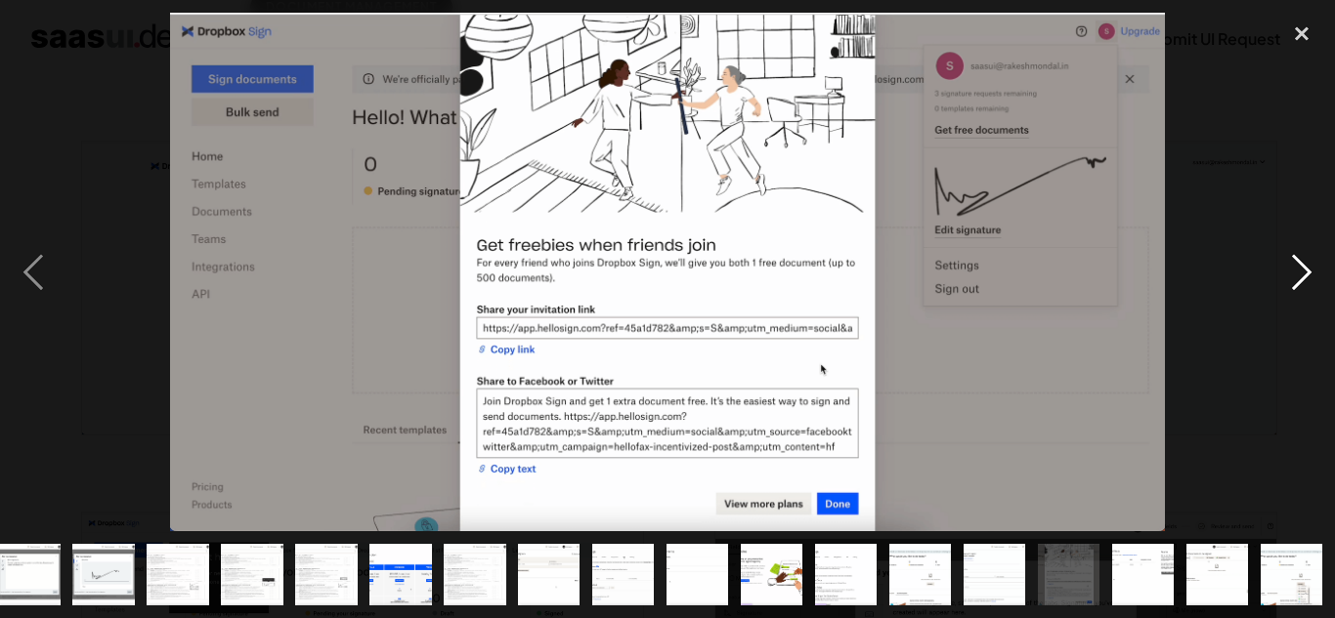
click at [1301, 256] on div "next image" at bounding box center [1301, 273] width 66 height 520
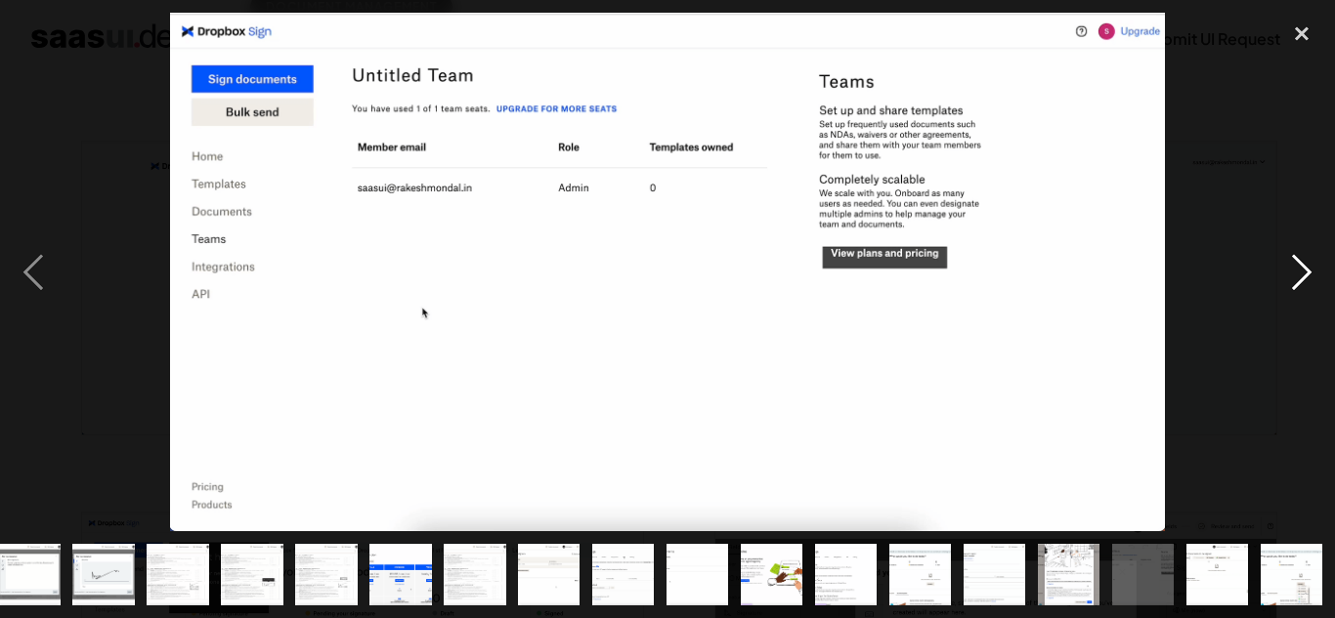
click at [1301, 256] on div "next image" at bounding box center [1301, 273] width 66 height 520
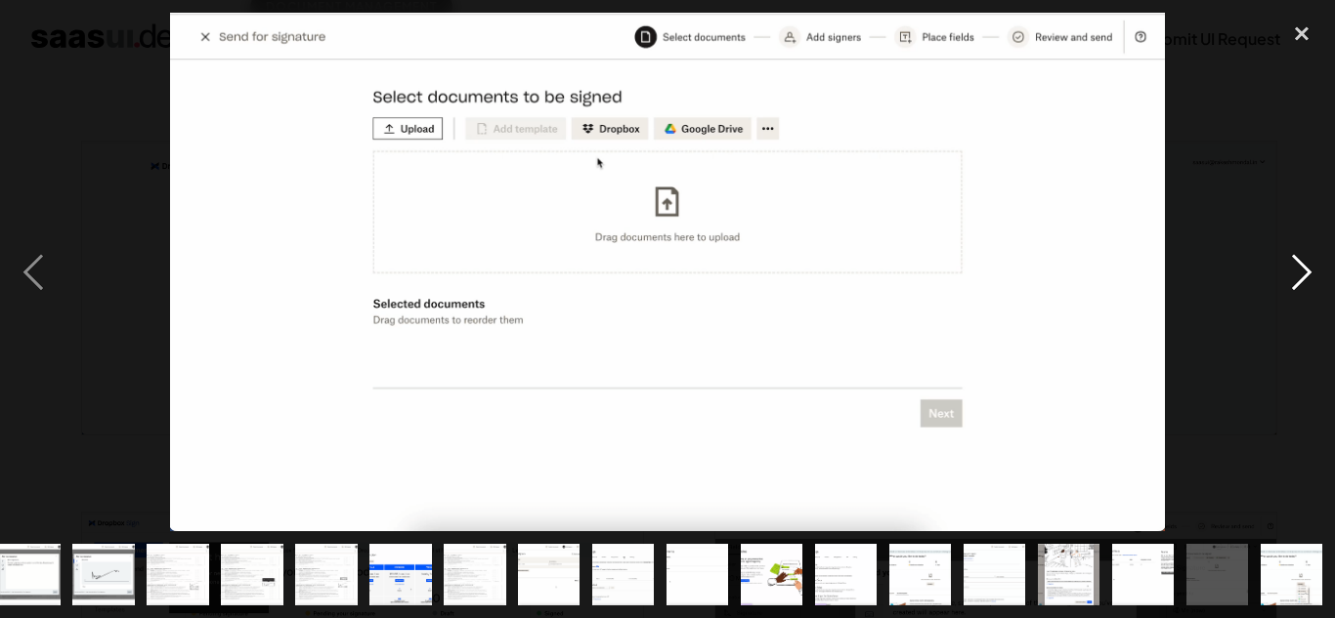
click at [1282, 265] on div "next image" at bounding box center [1301, 273] width 66 height 520
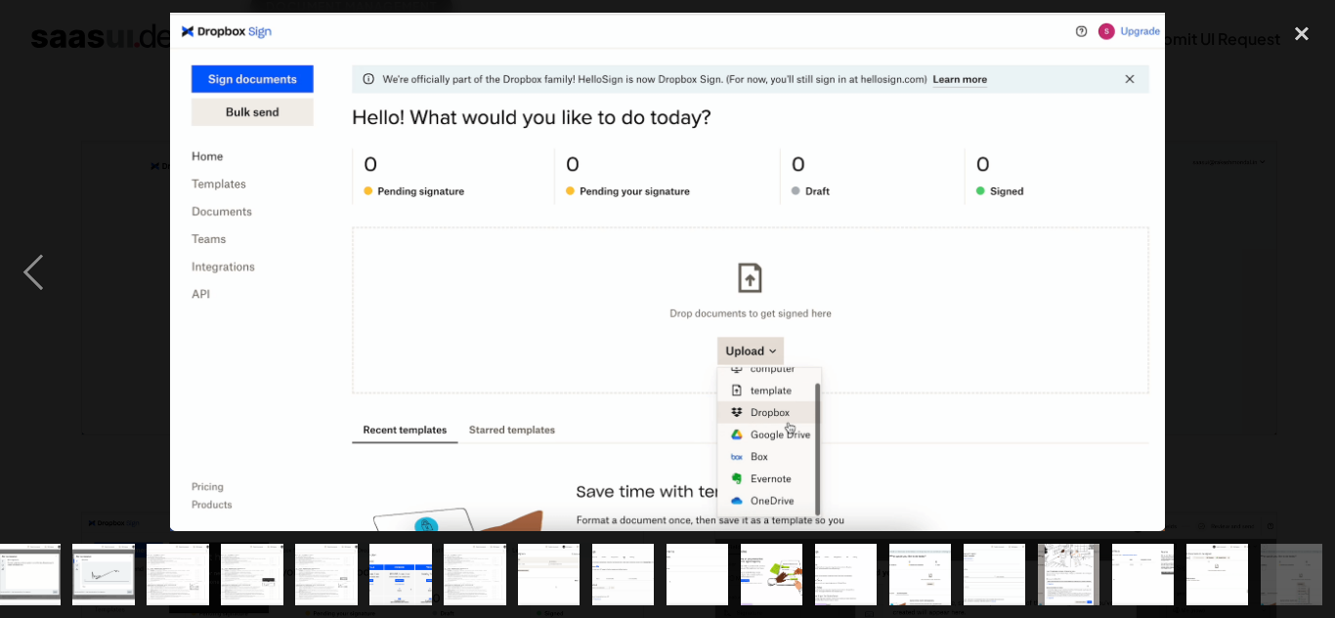
click at [1282, 265] on div "next image" at bounding box center [1301, 273] width 66 height 520
click at [1308, 26] on div "close lightbox" at bounding box center [1301, 34] width 66 height 43
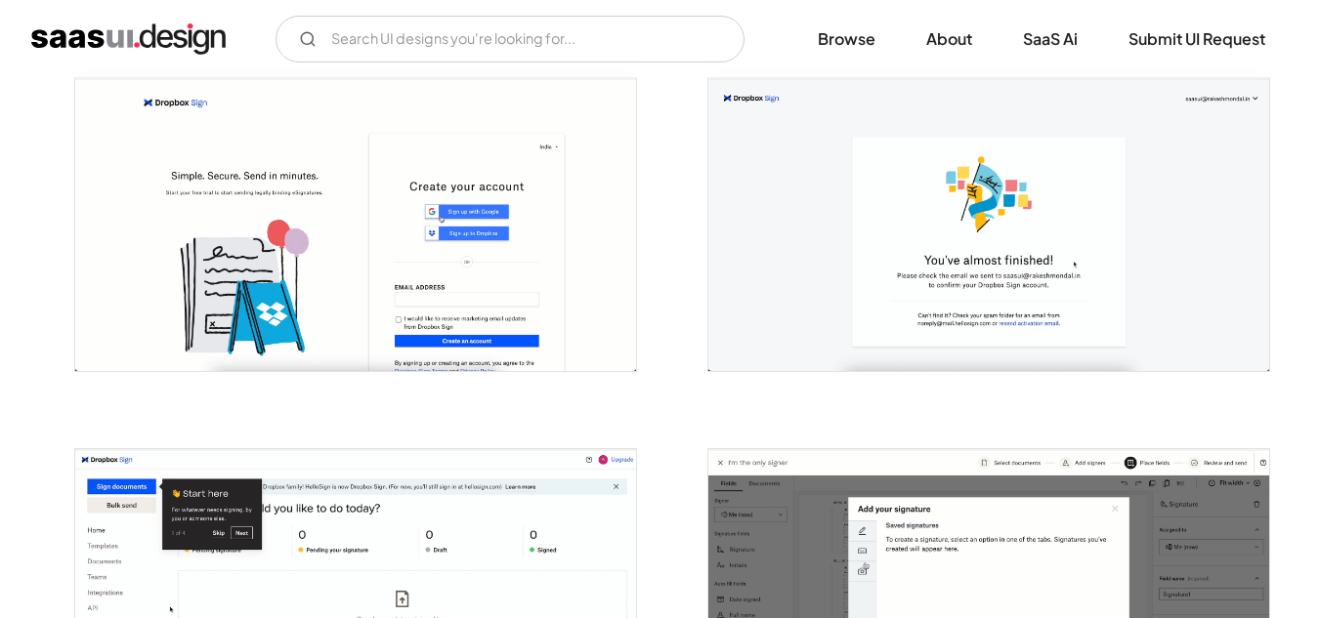
scroll to position [489, 0]
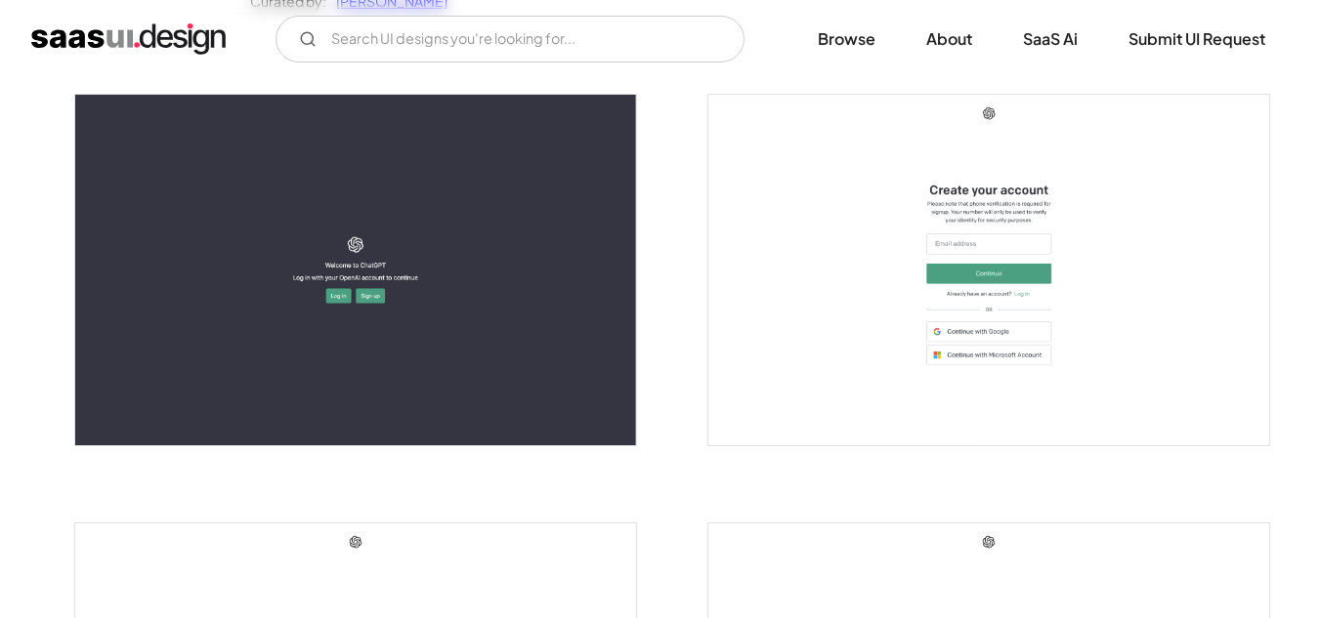
scroll to position [391, 0]
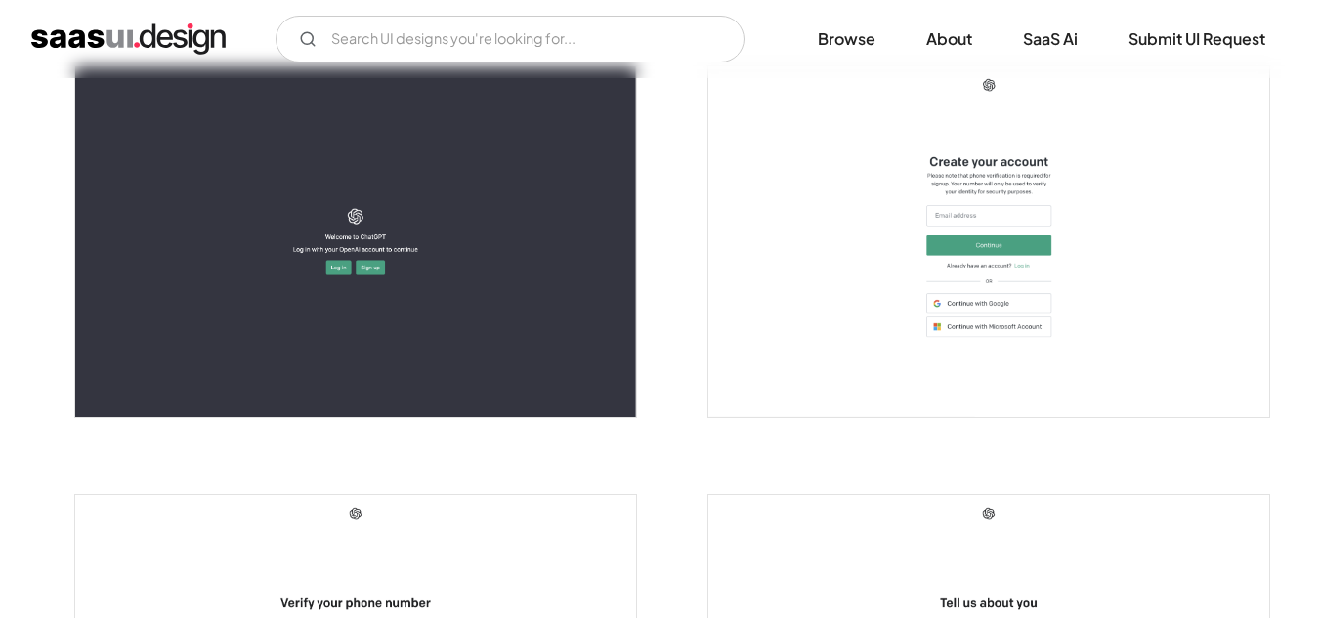
click at [380, 198] on img "open lightbox" at bounding box center [355, 241] width 561 height 351
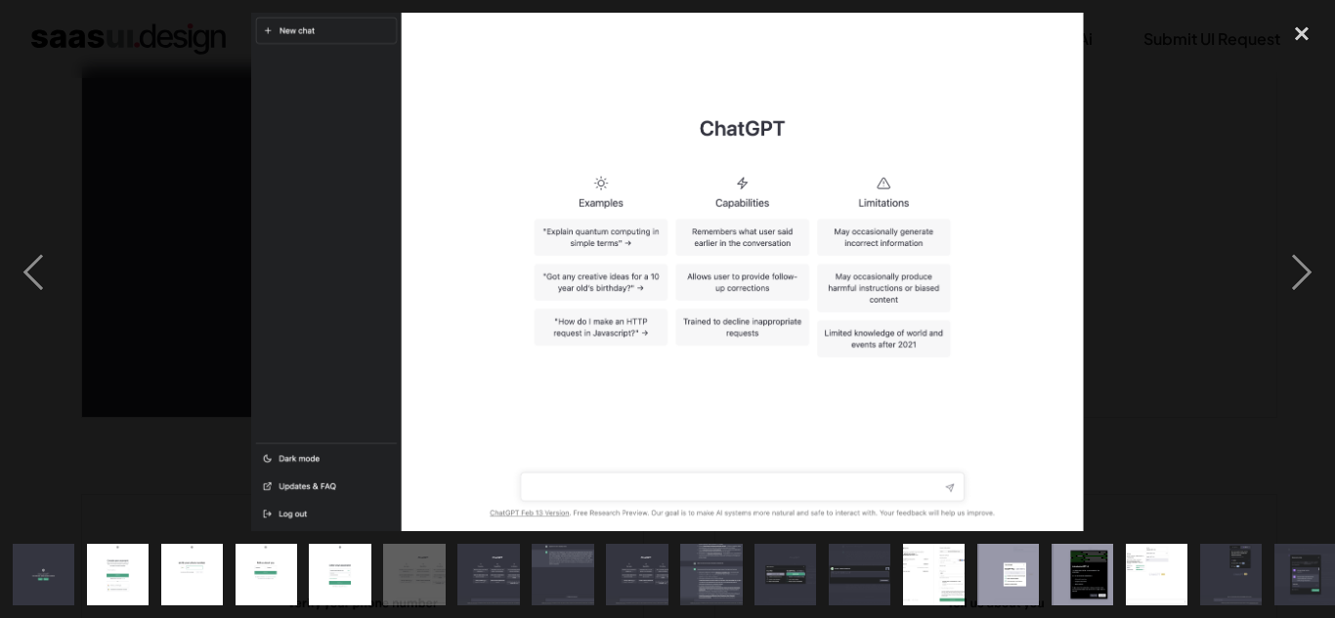
click at [573, 249] on img at bounding box center [666, 273] width 831 height 520
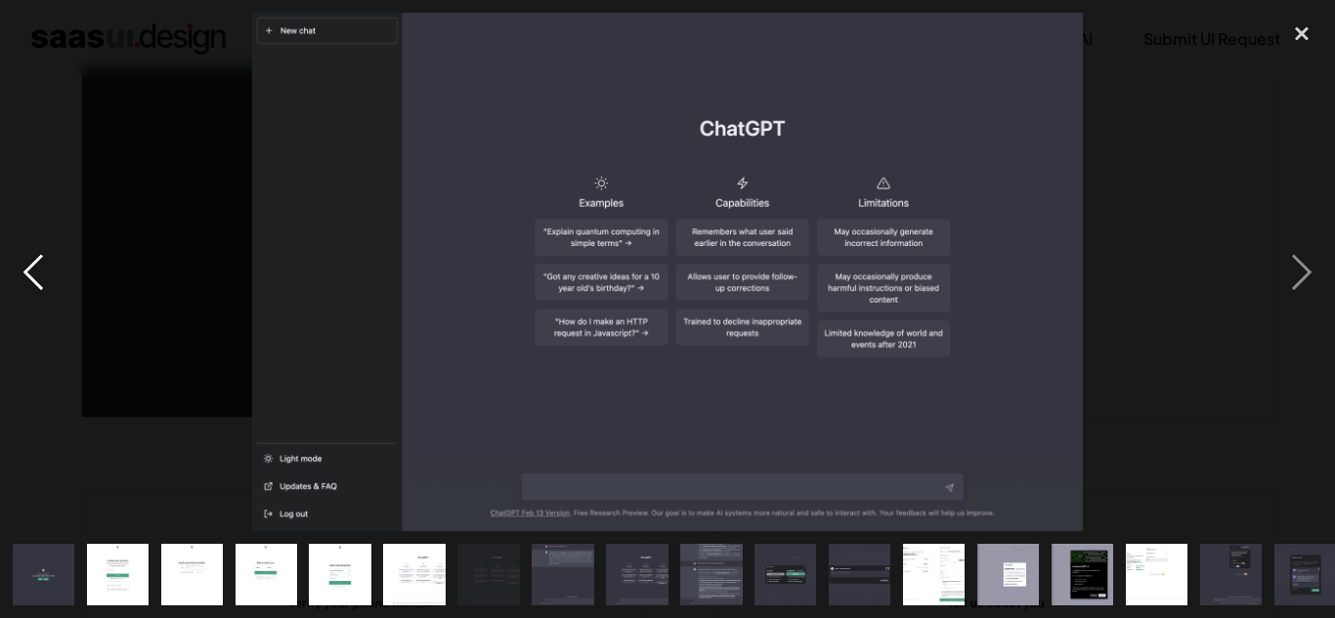
click at [37, 290] on div "previous image" at bounding box center [33, 273] width 66 height 520
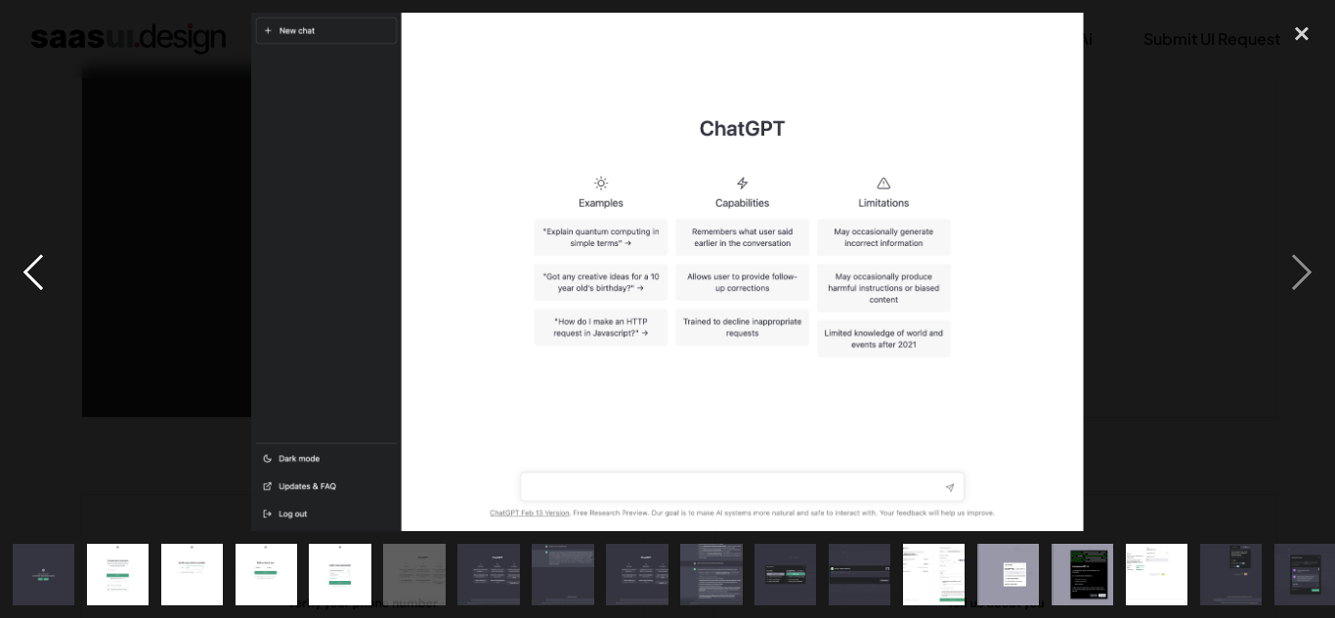
click at [24, 277] on div "previous image" at bounding box center [33, 273] width 66 height 520
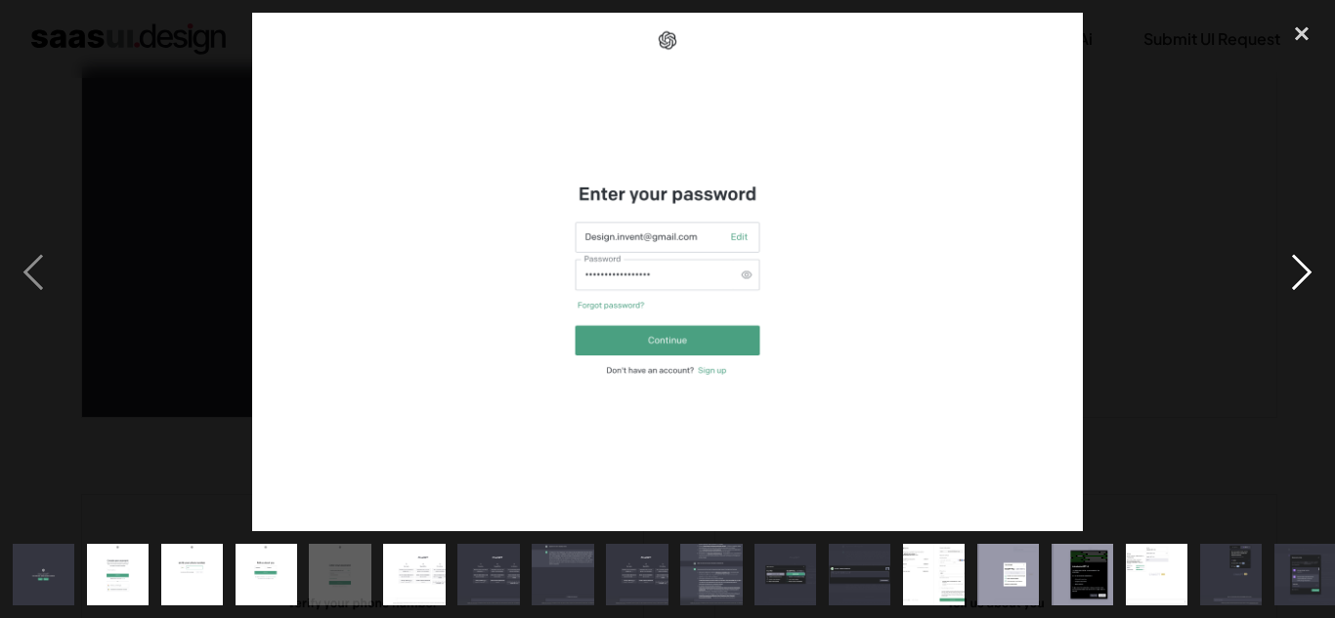
click at [1306, 249] on div "next image" at bounding box center [1301, 273] width 66 height 520
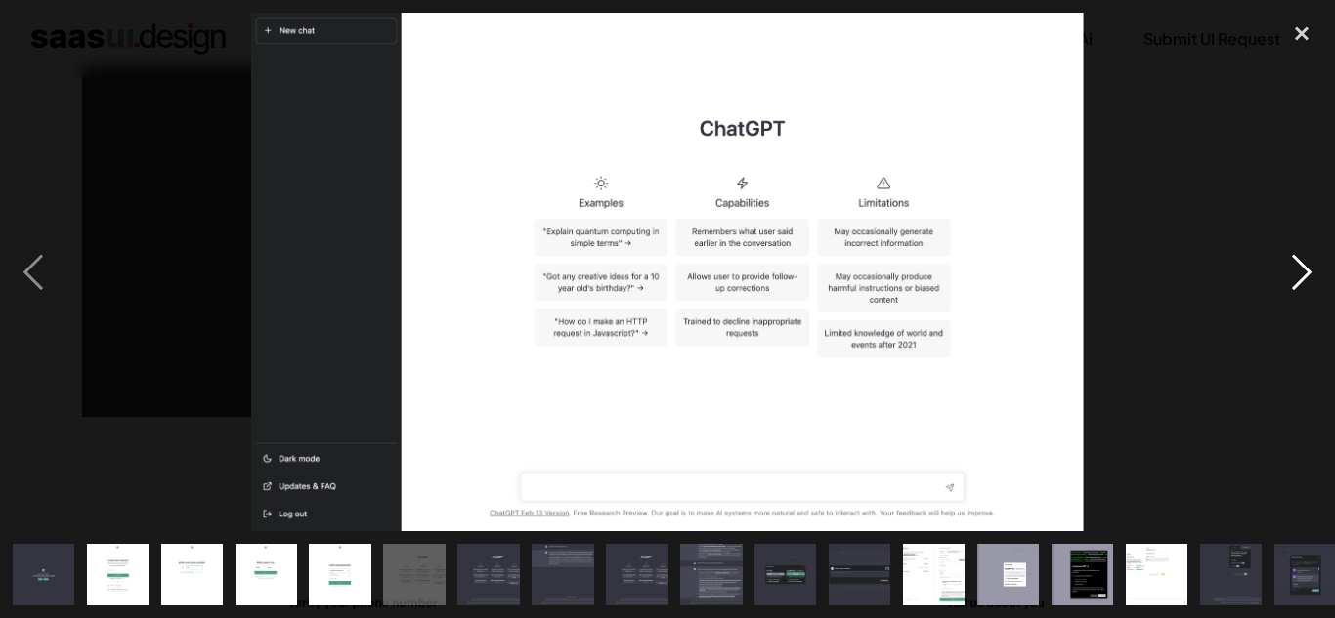
click at [1304, 248] on div "next image" at bounding box center [1301, 273] width 66 height 520
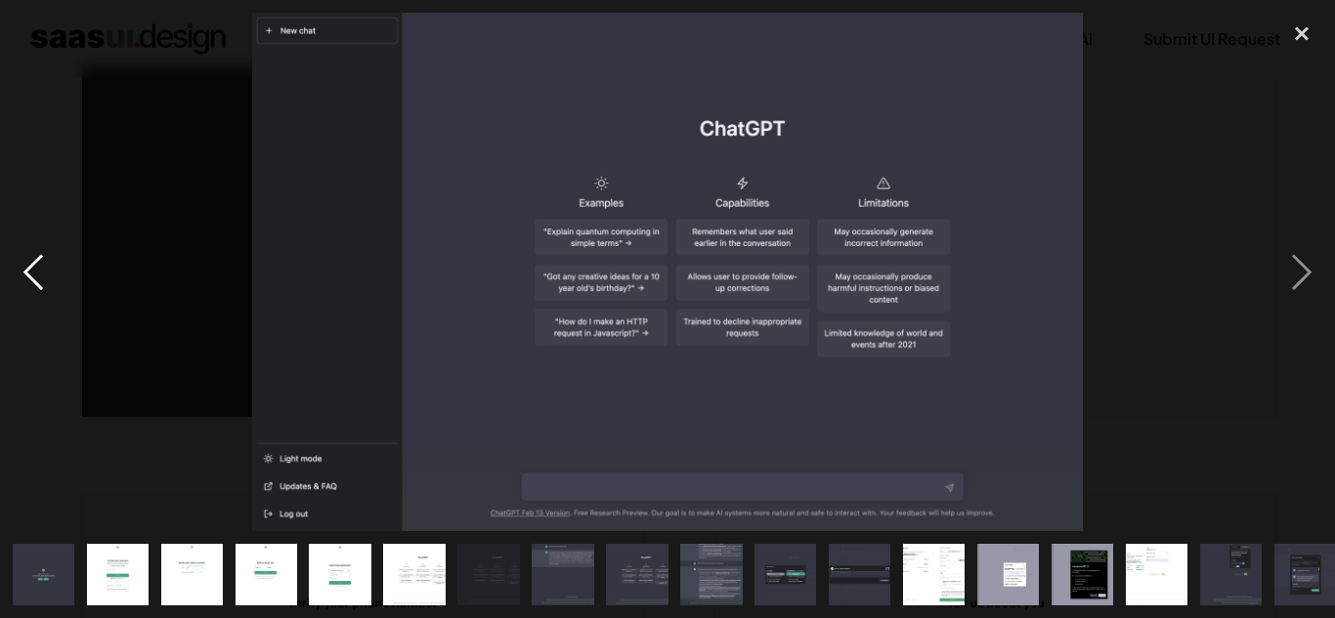
click at [28, 282] on div "previous image" at bounding box center [33, 273] width 66 height 520
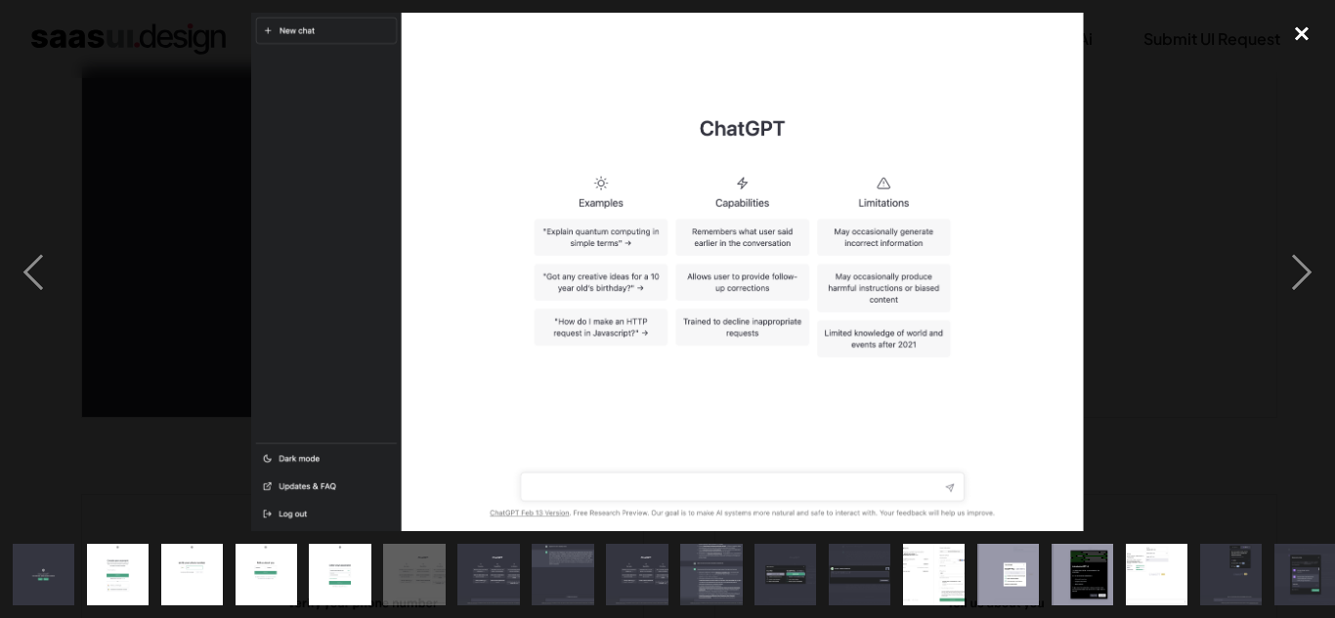
click at [1301, 36] on div "close lightbox" at bounding box center [1301, 34] width 66 height 43
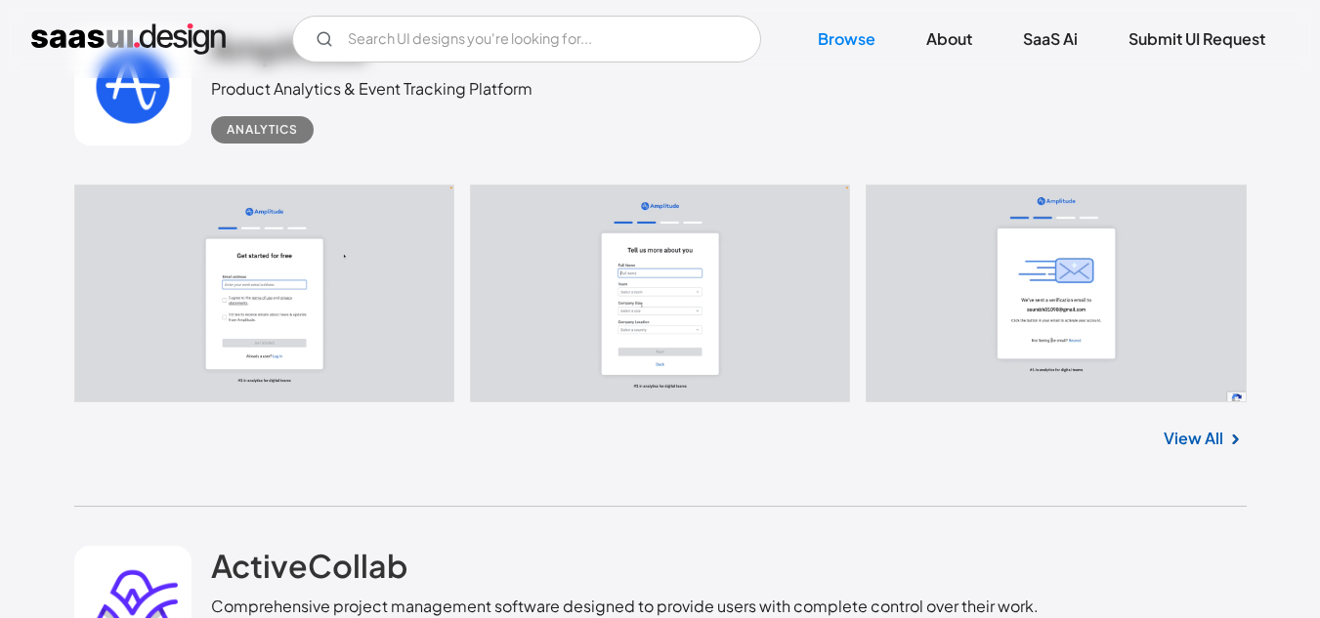
scroll to position [21887, 0]
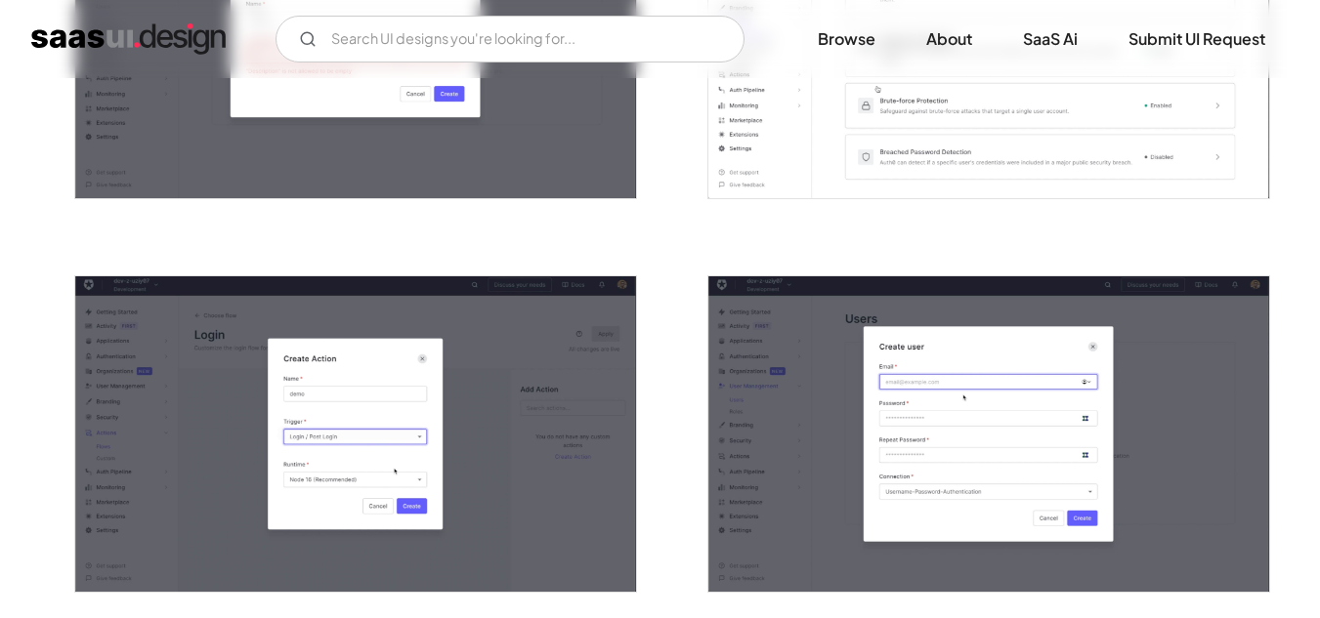
scroll to position [2540, 0]
